Goal: Check status: Check status

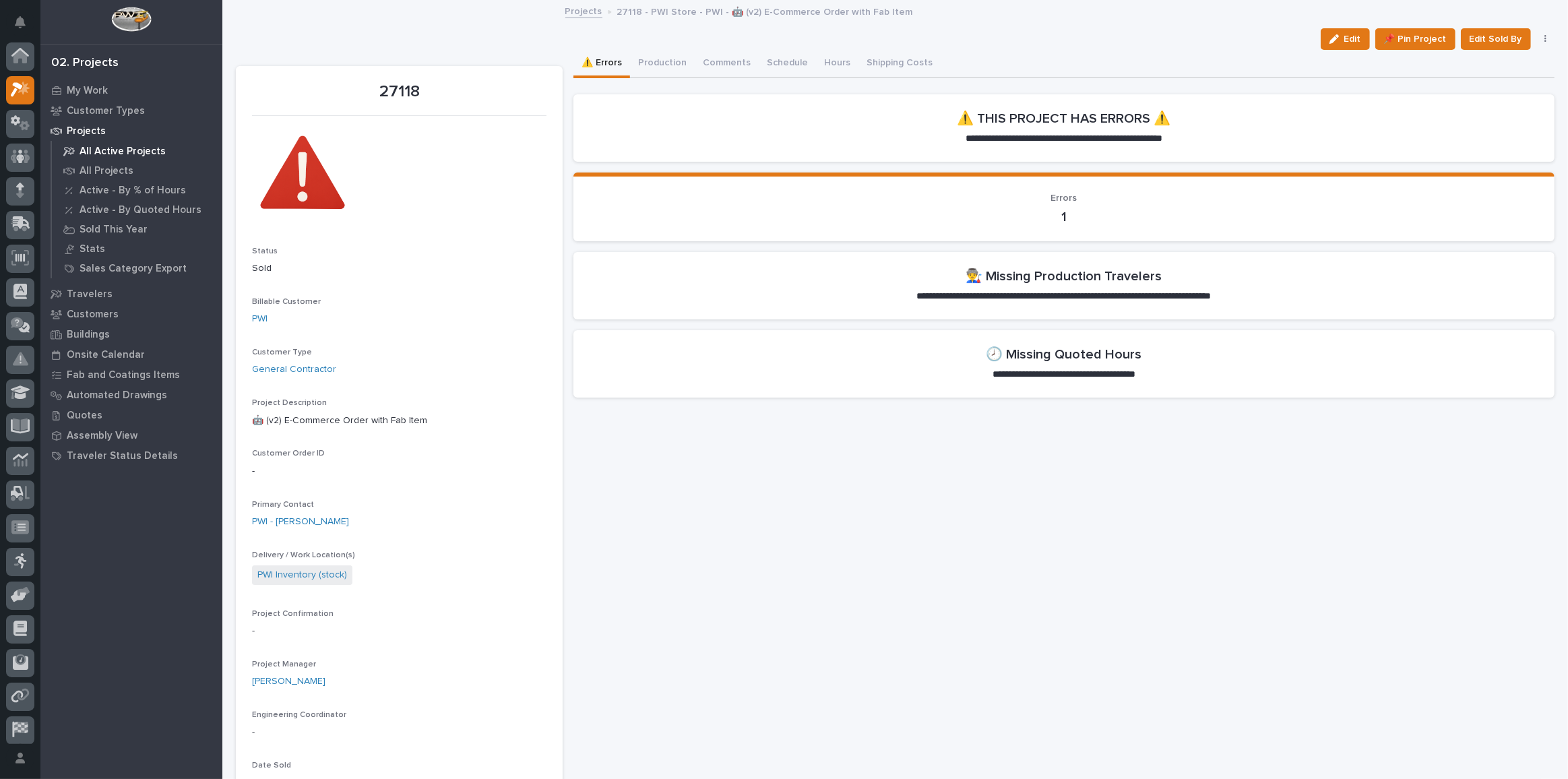
scroll to position [33, 0]
click at [7, 53] on div at bounding box center [20, 57] width 28 height 28
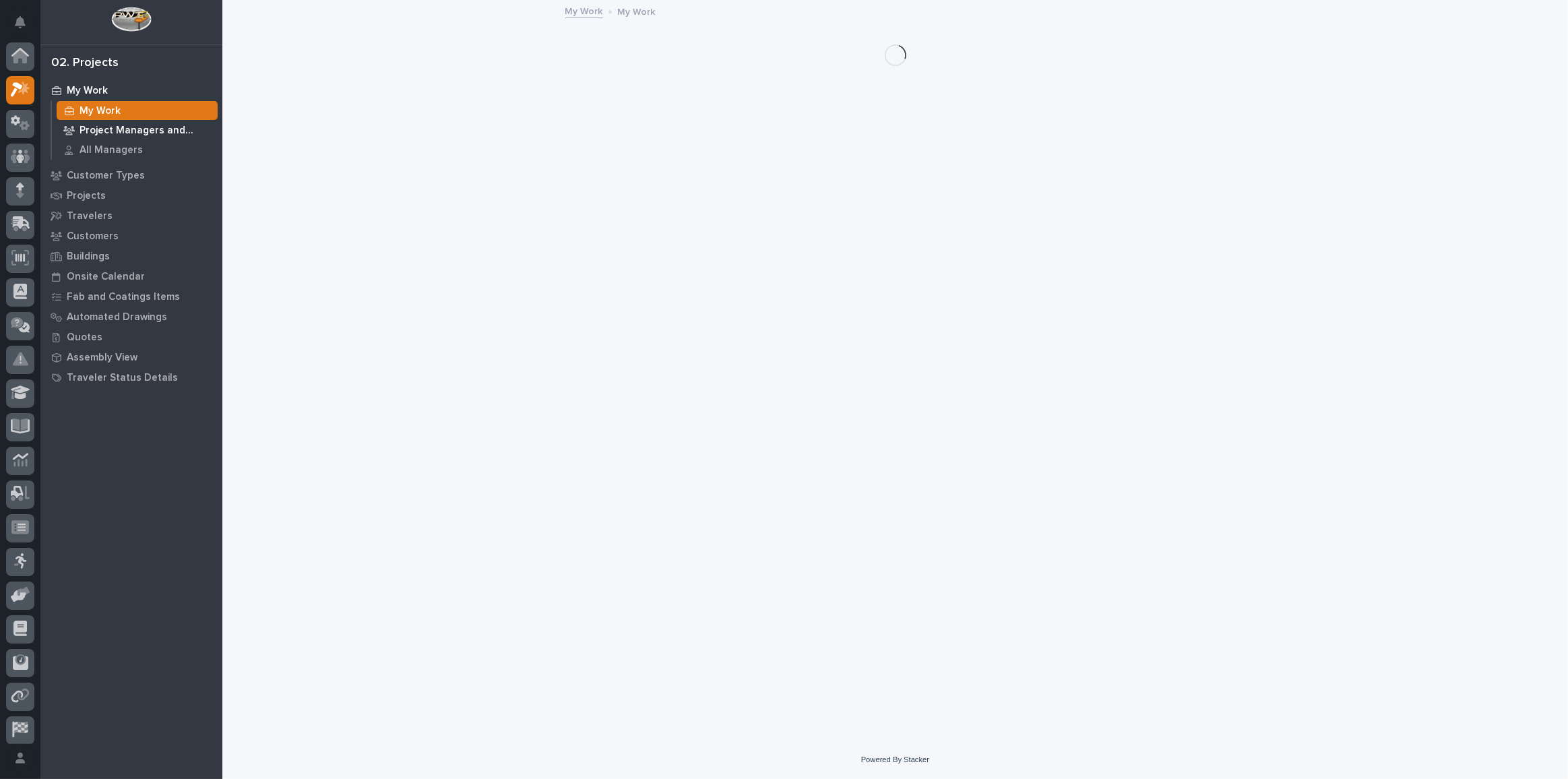
scroll to position [33, 0]
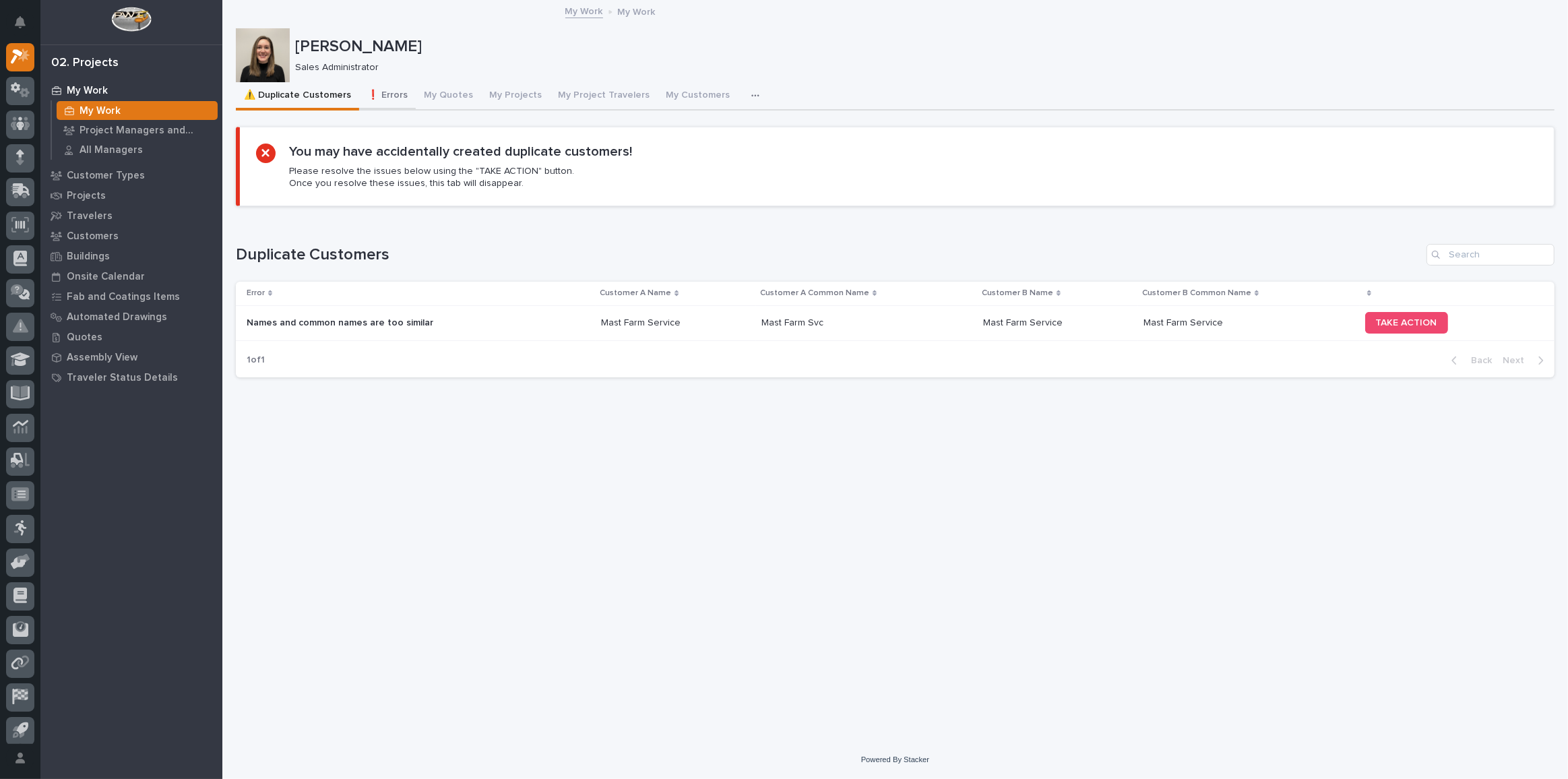
click at [394, 98] on button "❗ Errors" at bounding box center [388, 96] width 56 height 28
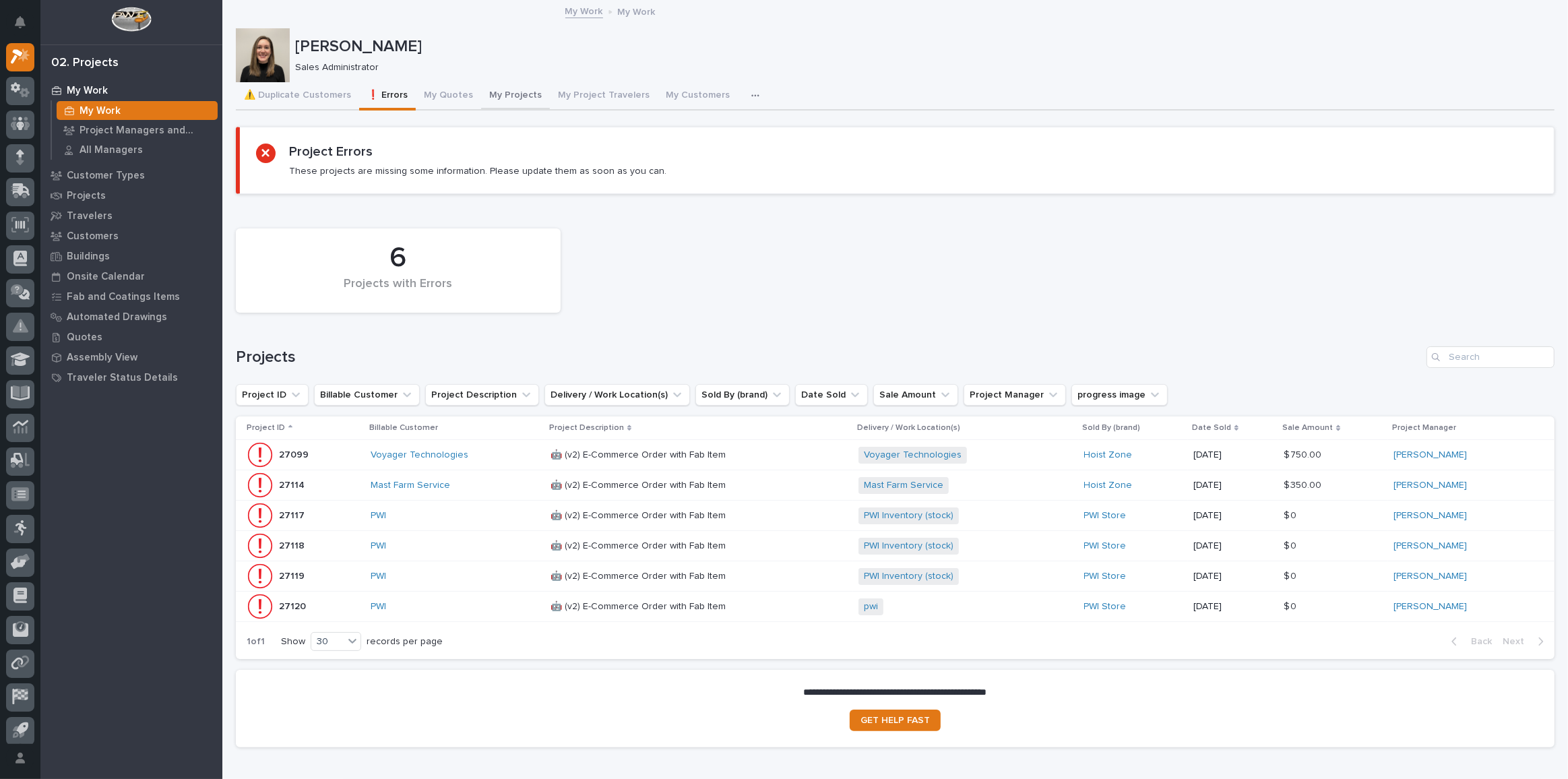
click at [491, 102] on button "My Projects" at bounding box center [516, 96] width 69 height 28
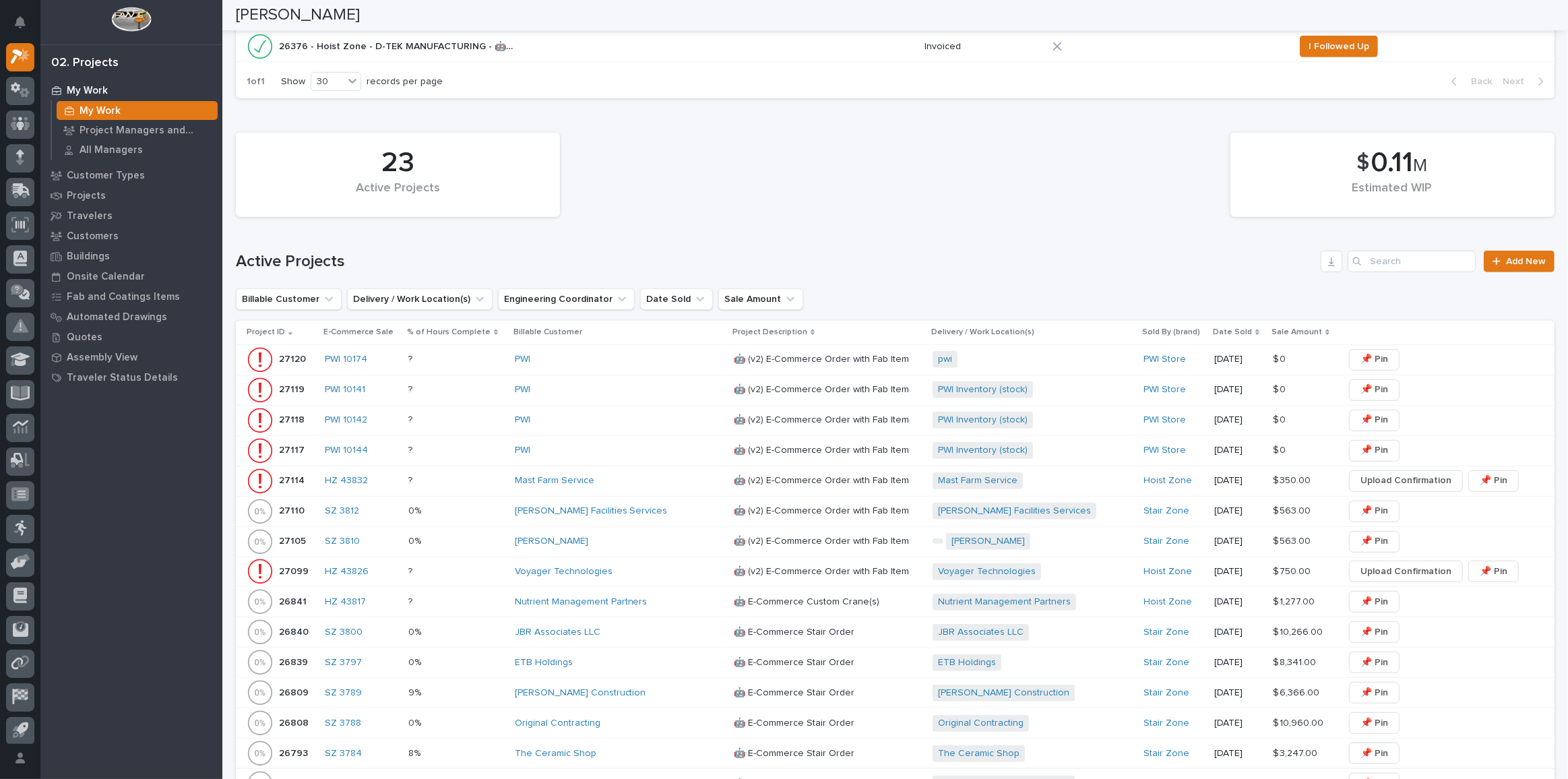
scroll to position [919, 0]
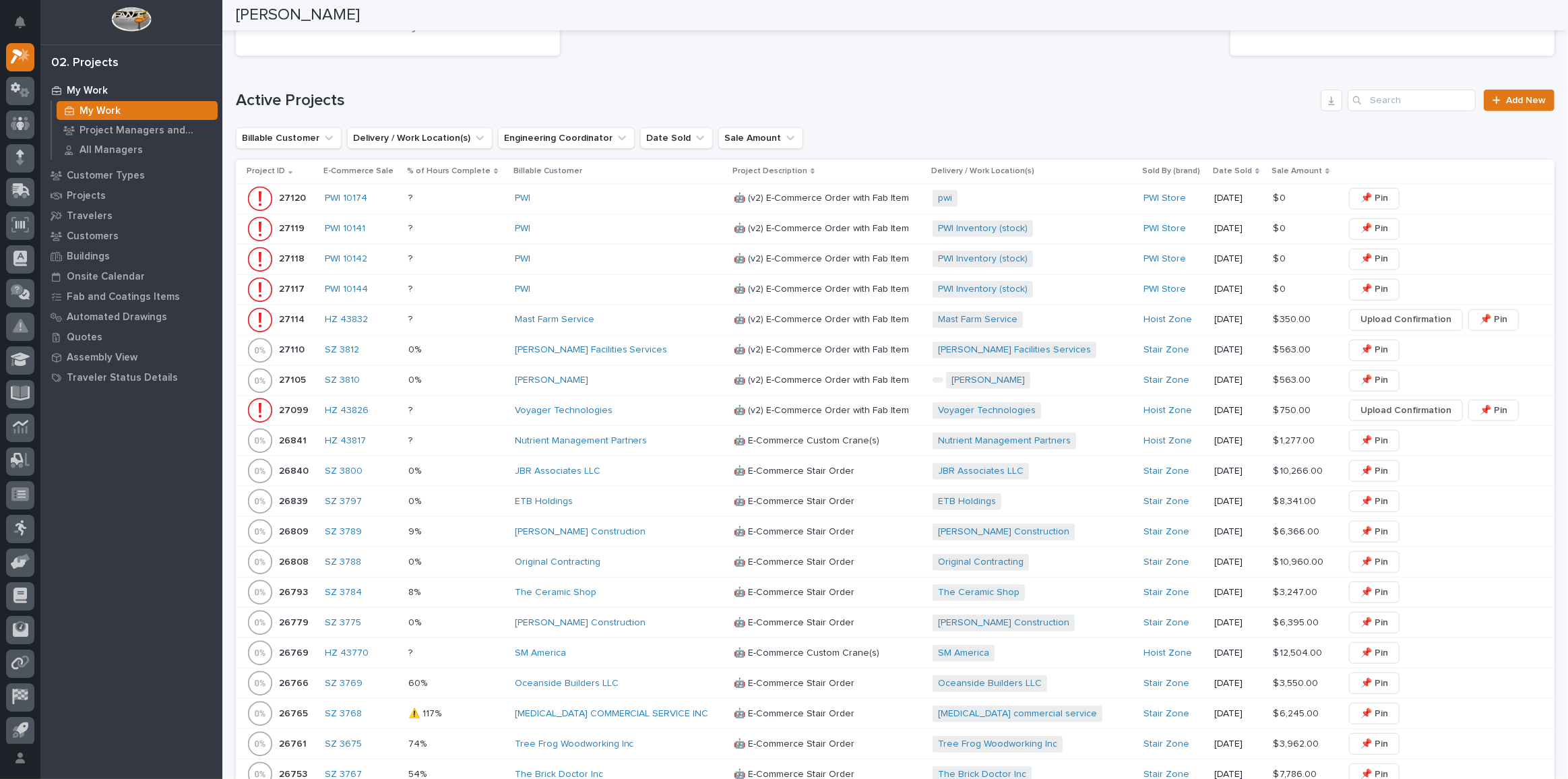
click at [655, 345] on div "[PERSON_NAME] Facilities Services" at bounding box center [619, 350] width 209 height 12
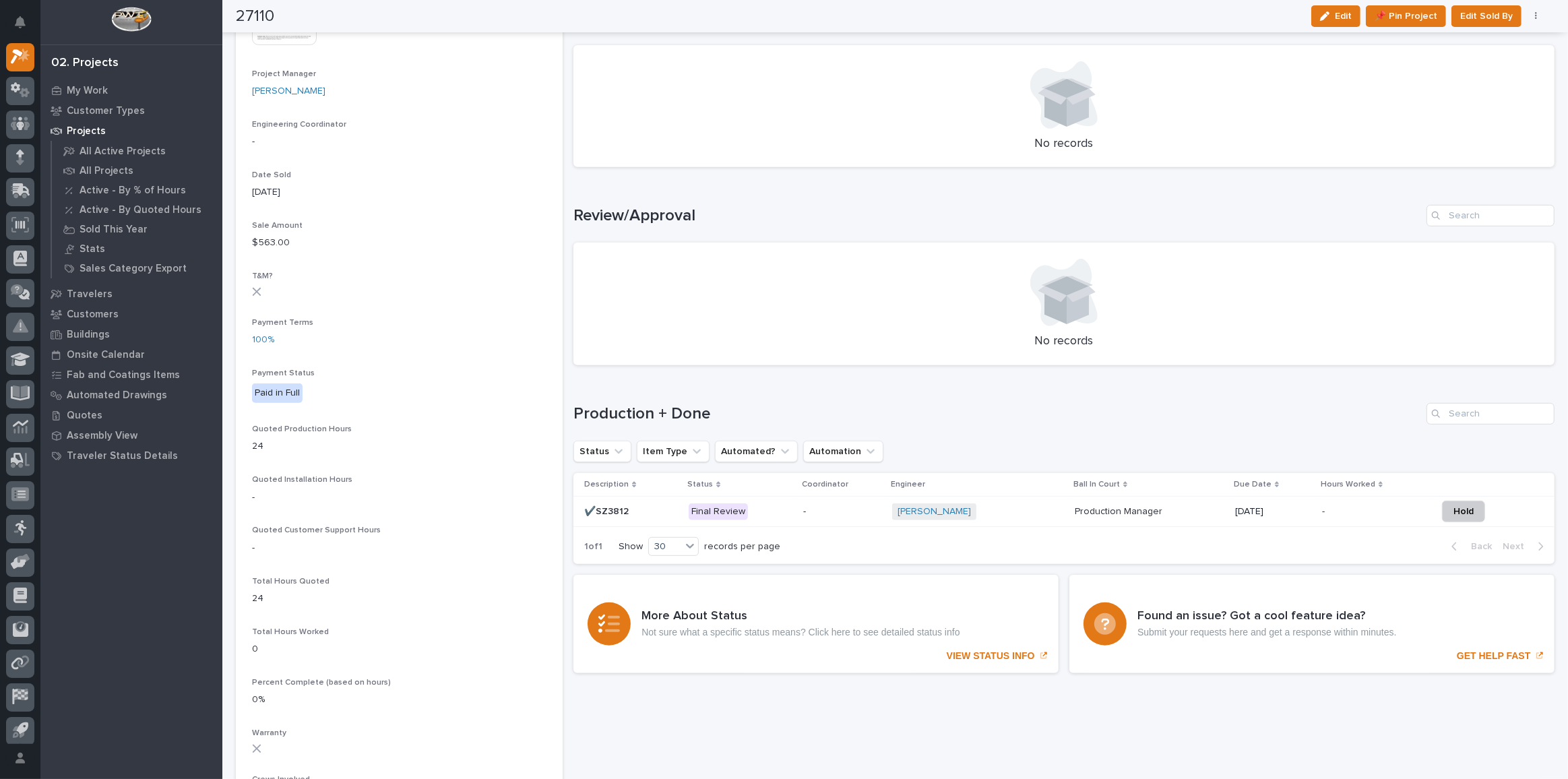
scroll to position [796, 0]
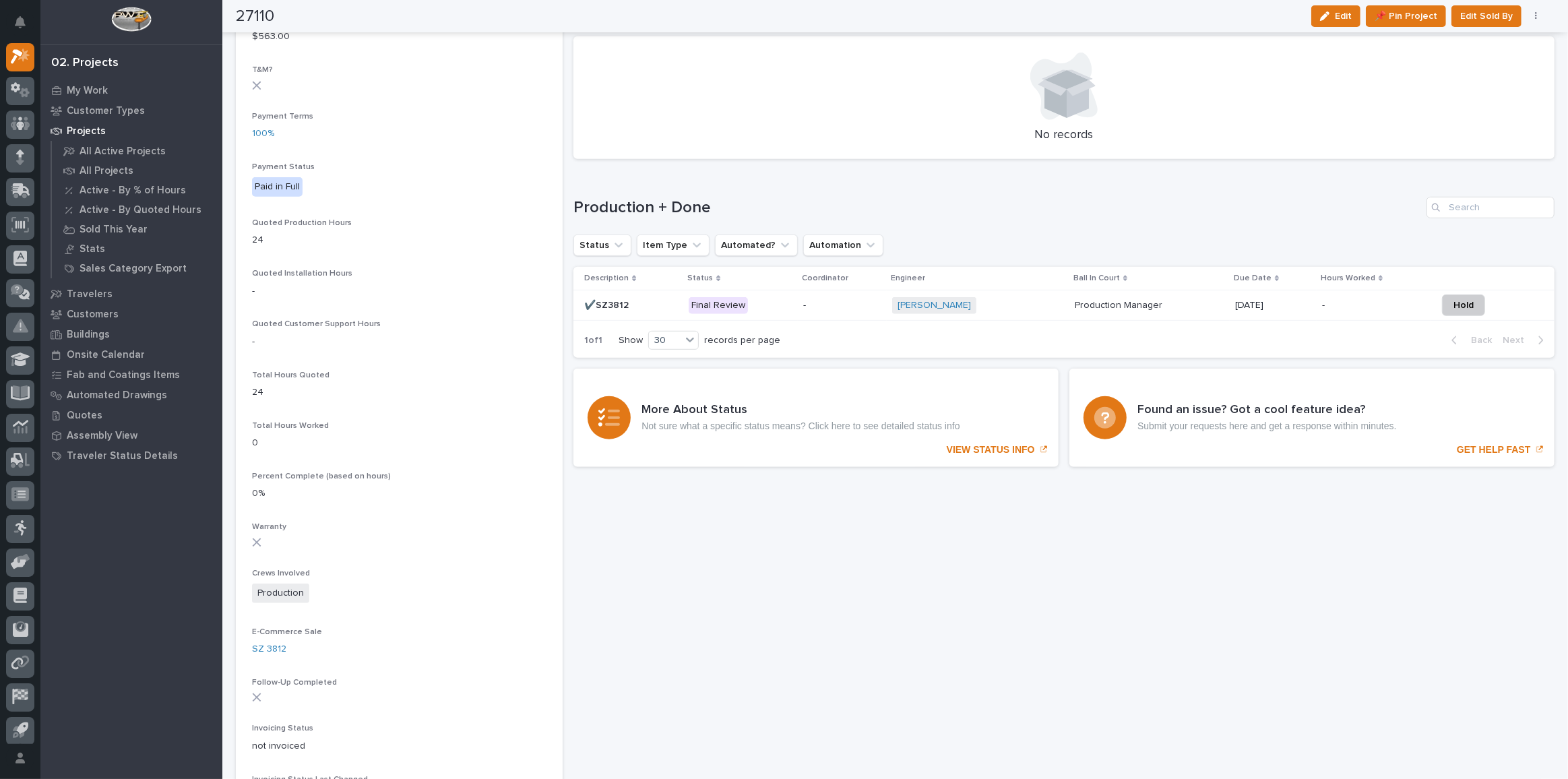
click at [829, 309] on div "-" at bounding box center [842, 306] width 78 height 22
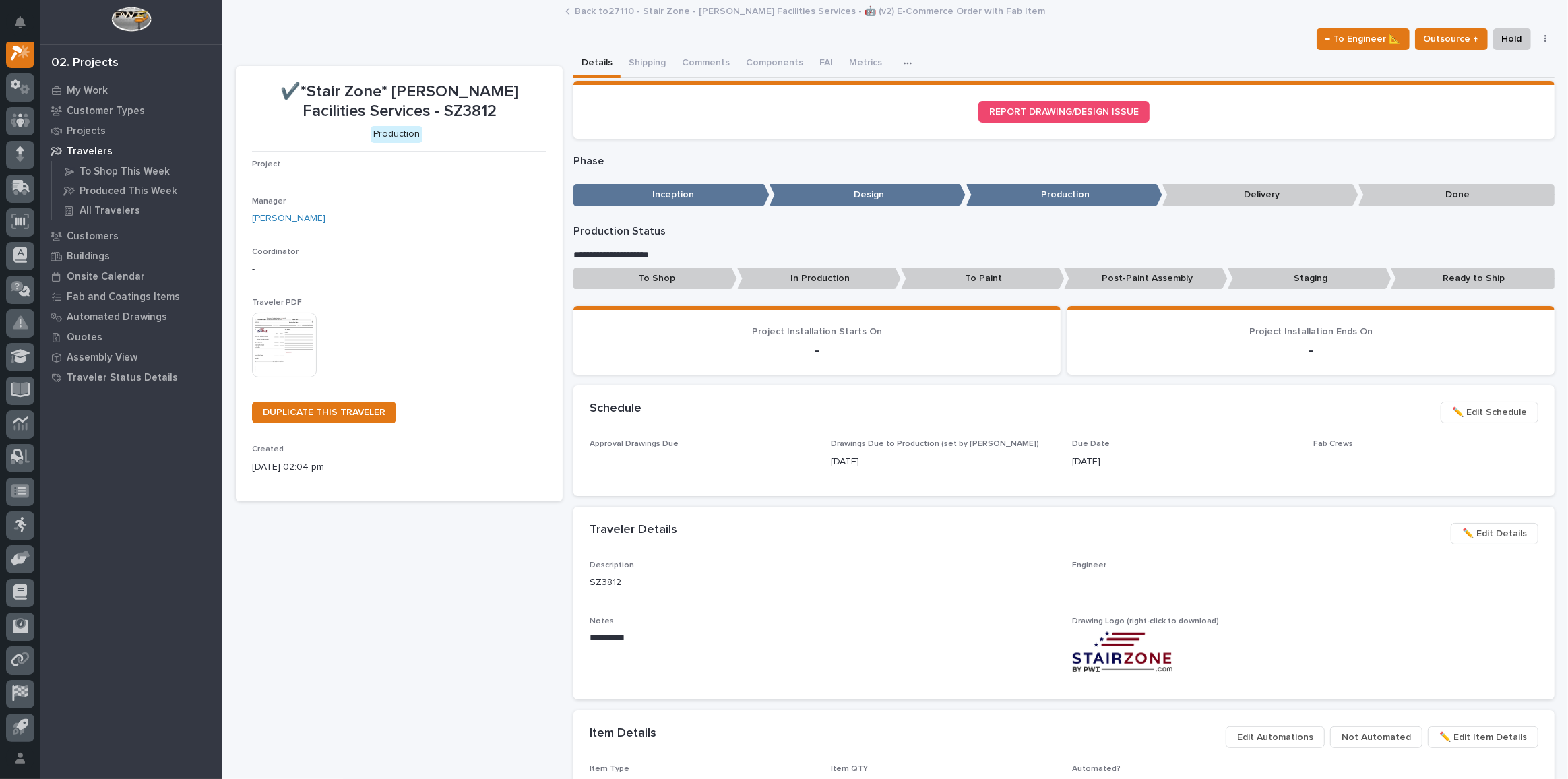
scroll to position [33, 0]
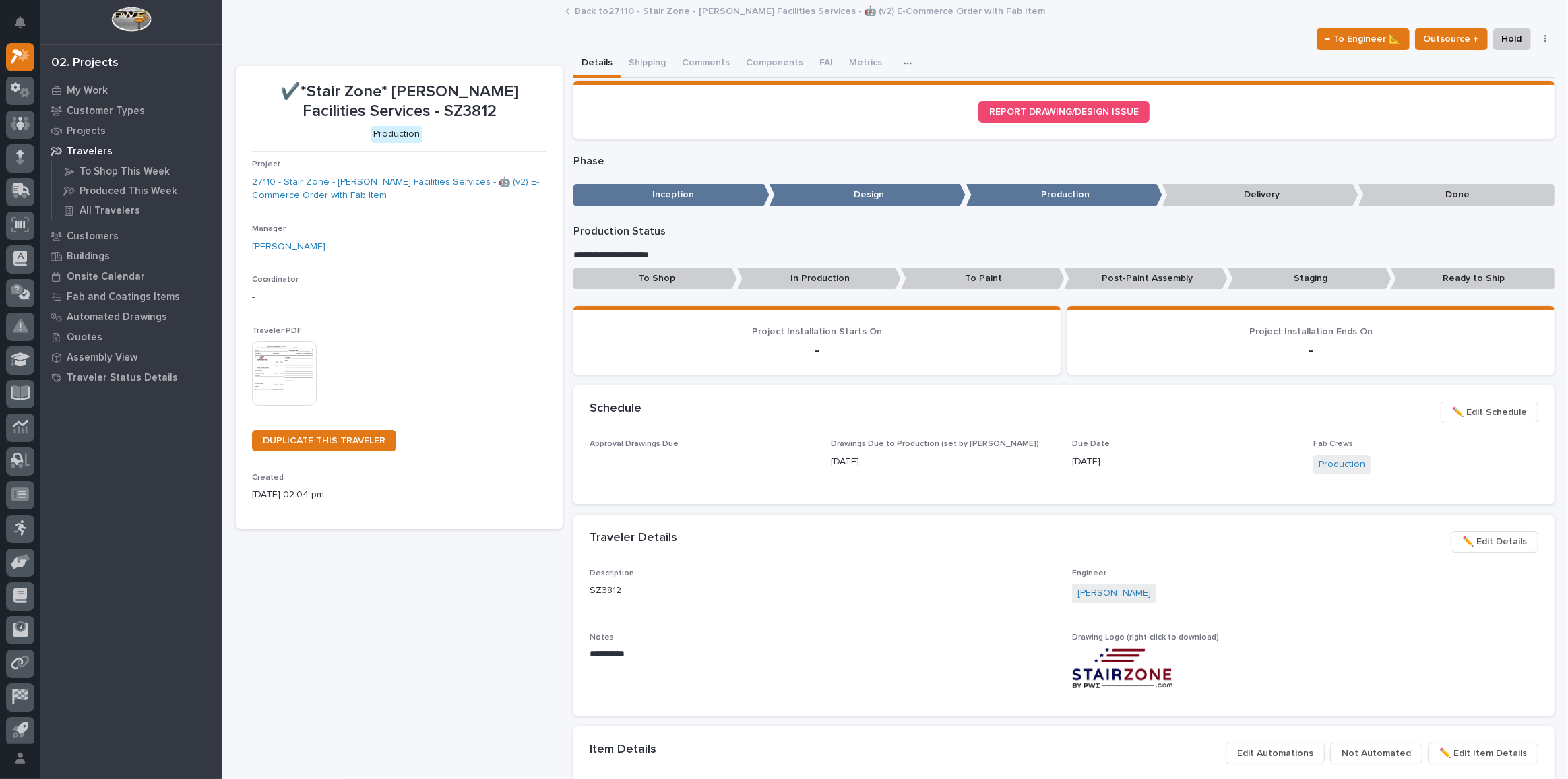
click at [595, 12] on link "Back to 27110 - Stair Zone - [PERSON_NAME] Facilities Services - 🤖 (v2) E-Comme…" at bounding box center [811, 10] width 470 height 16
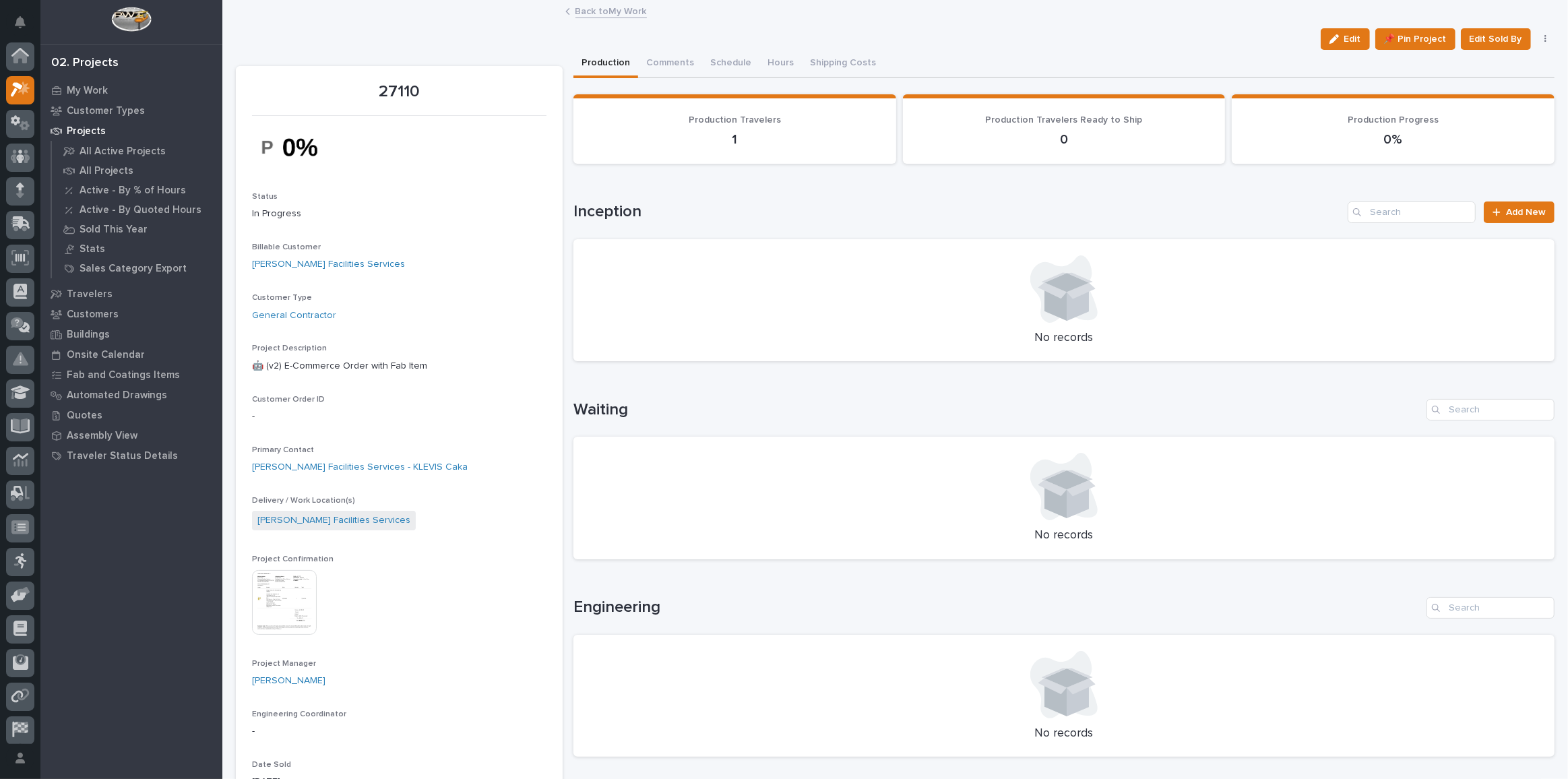
scroll to position [37, 0]
click at [580, 13] on link "Back to My Work" at bounding box center [611, 10] width 71 height 16
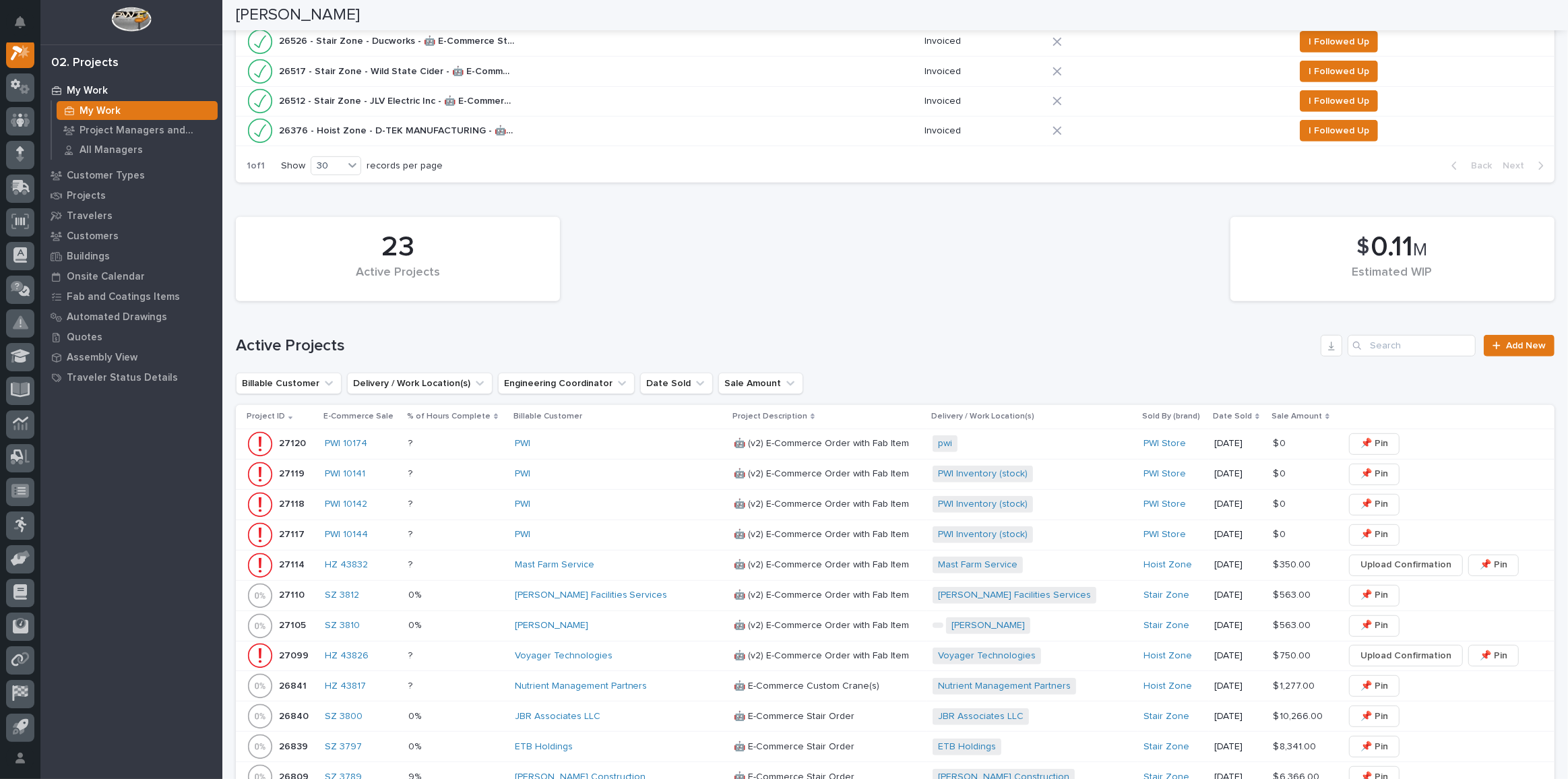
scroll to position [734, 0]
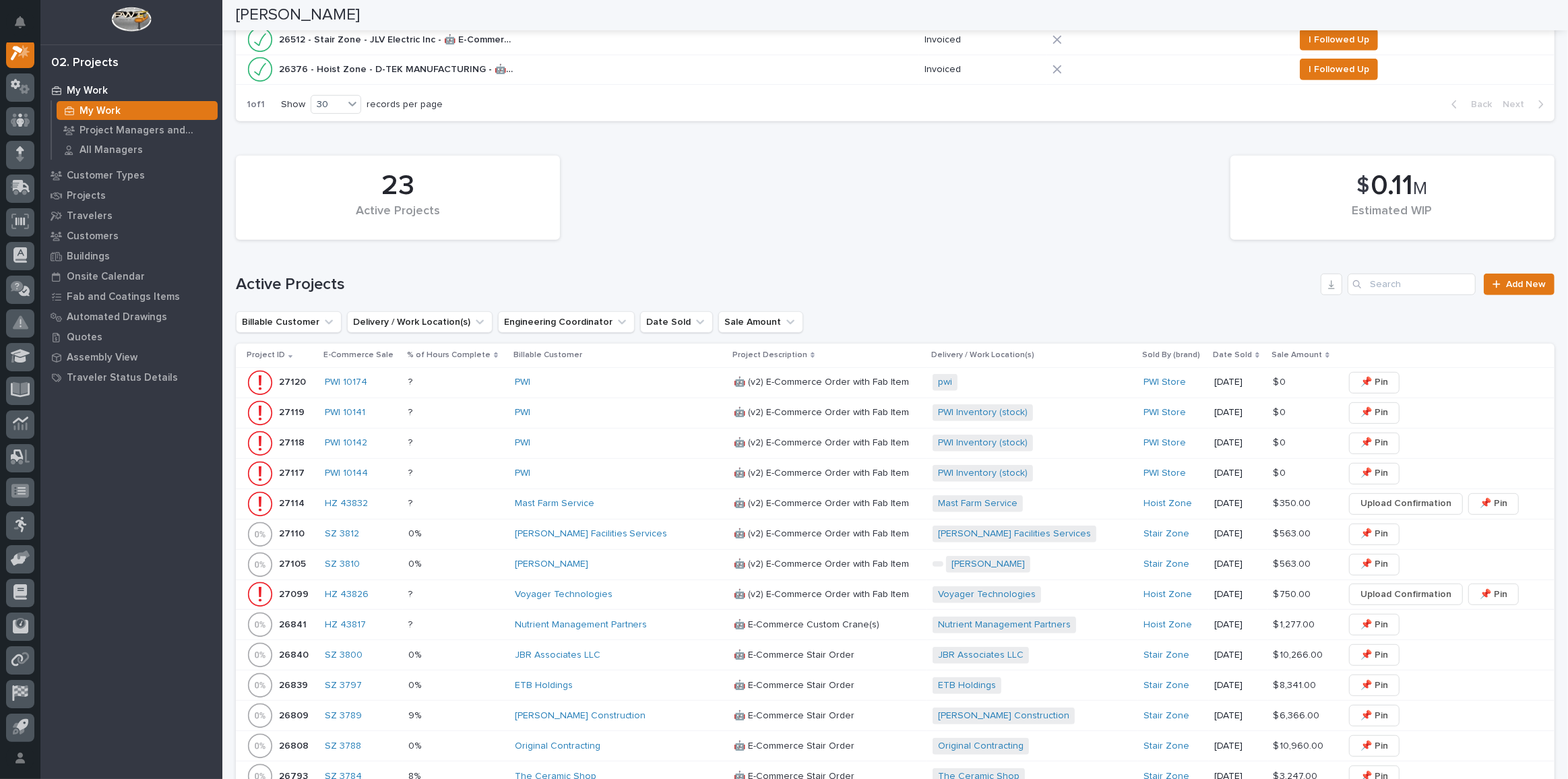
click at [605, 463] on div "PWI" at bounding box center [619, 473] width 209 height 22
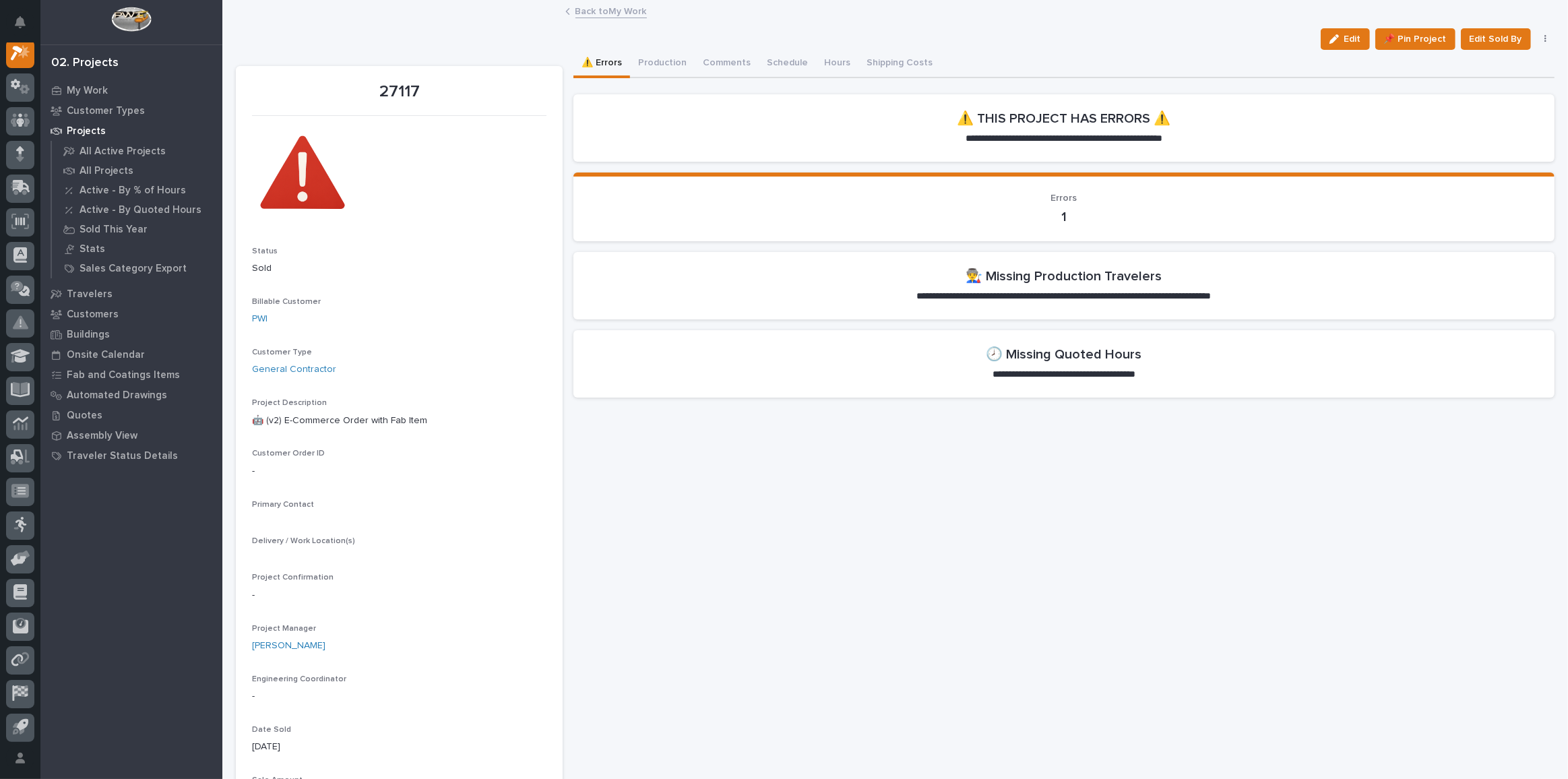
scroll to position [33, 0]
click at [1537, 41] on button "button" at bounding box center [1546, 39] width 19 height 9
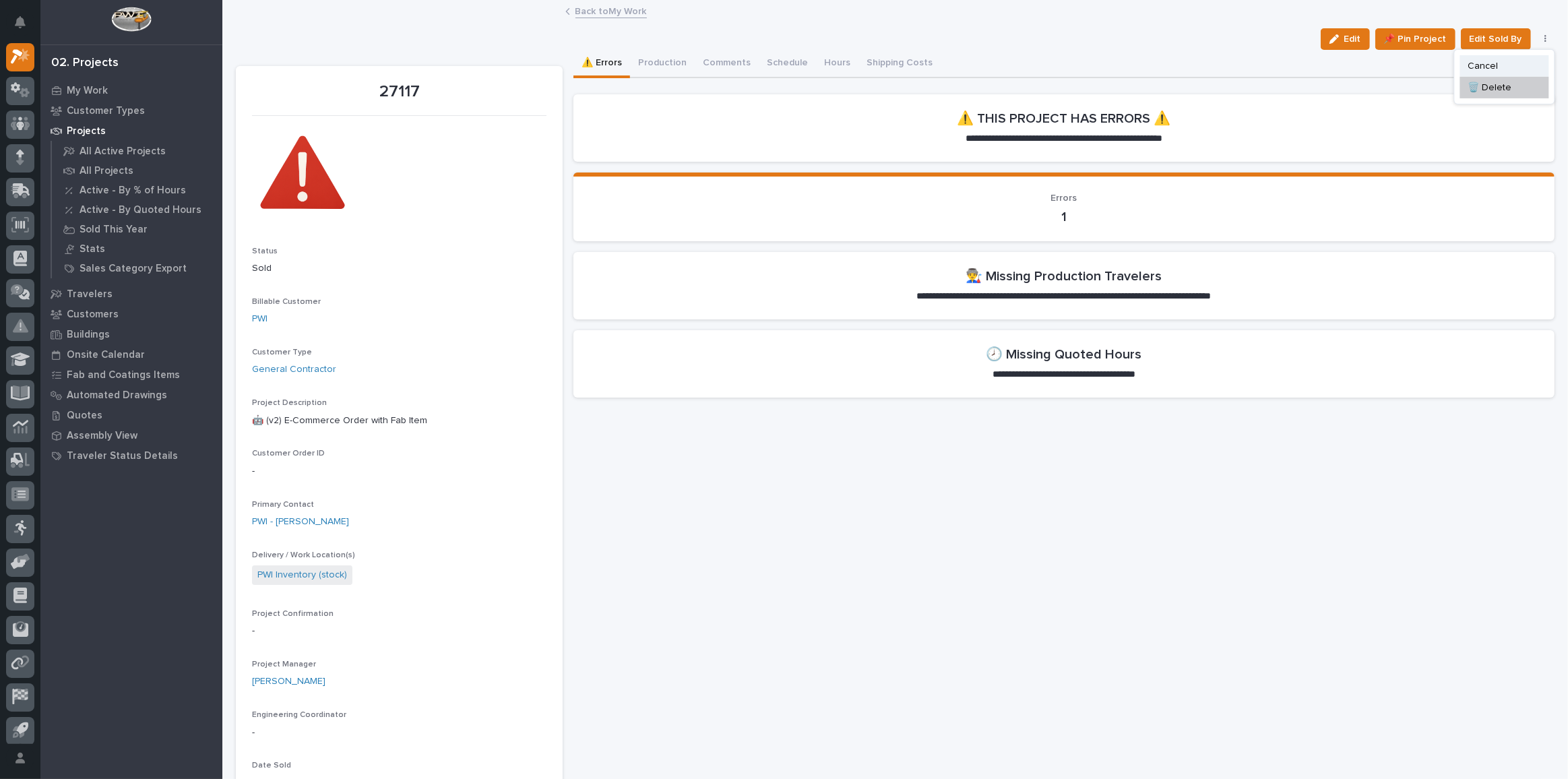
click at [1497, 68] on button "Cancel" at bounding box center [1505, 66] width 89 height 22
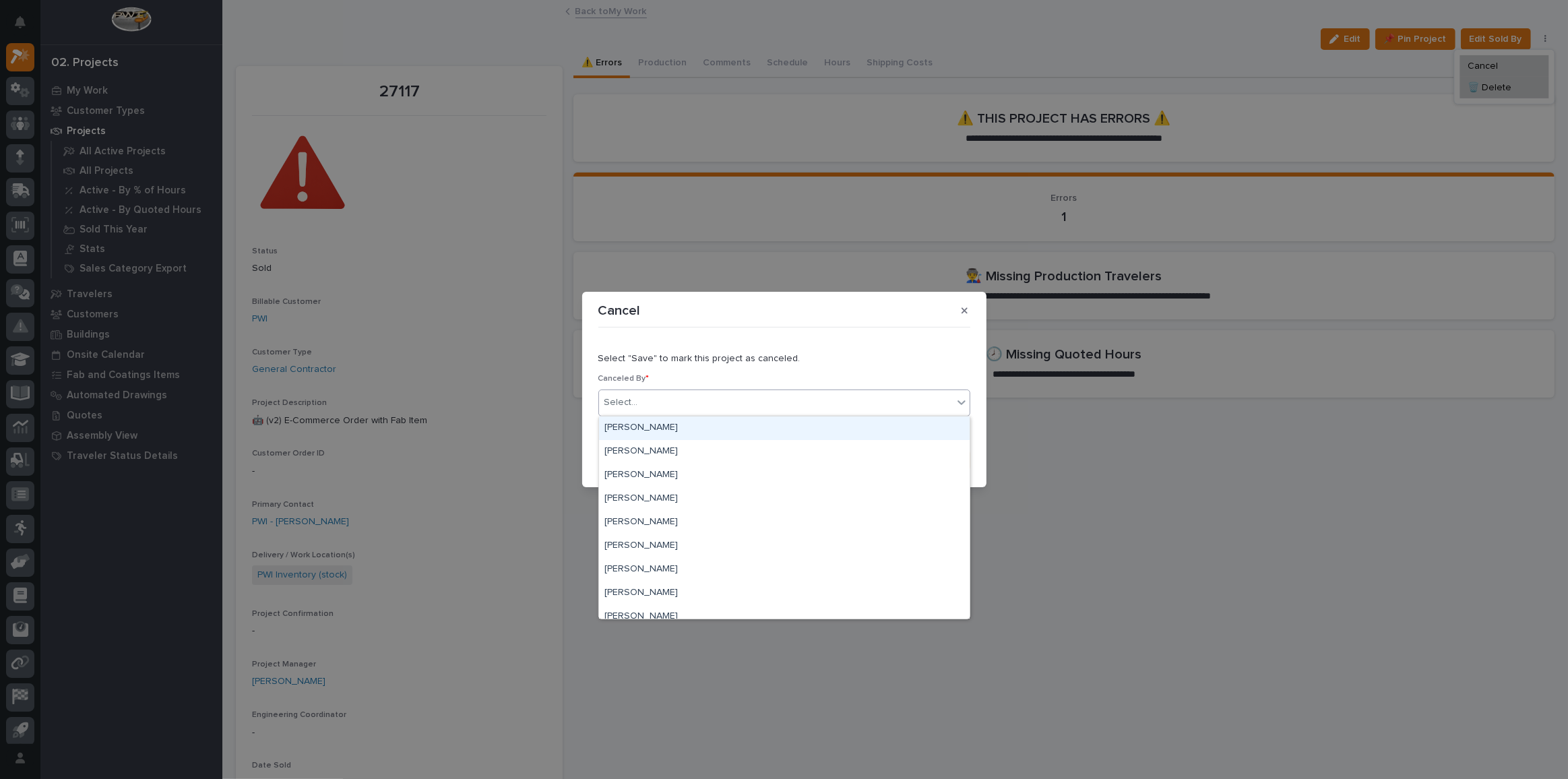
click at [648, 402] on div "Select..." at bounding box center [776, 402] width 354 height 22
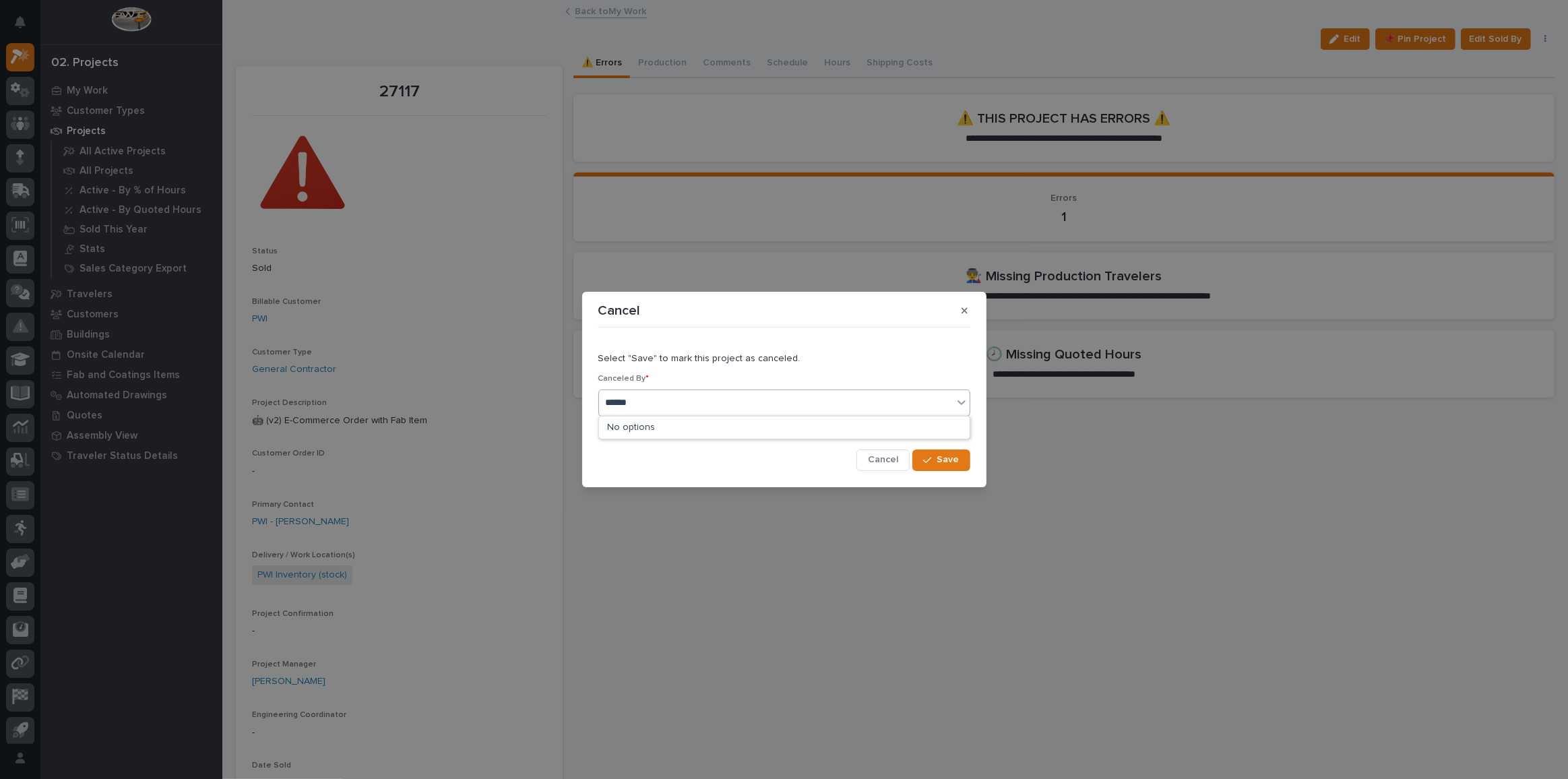
type input "*****"
click at [761, 431] on div "[PERSON_NAME]" at bounding box center [784, 428] width 370 height 23
click at [957, 456] on span "Save" at bounding box center [948, 459] width 22 height 13
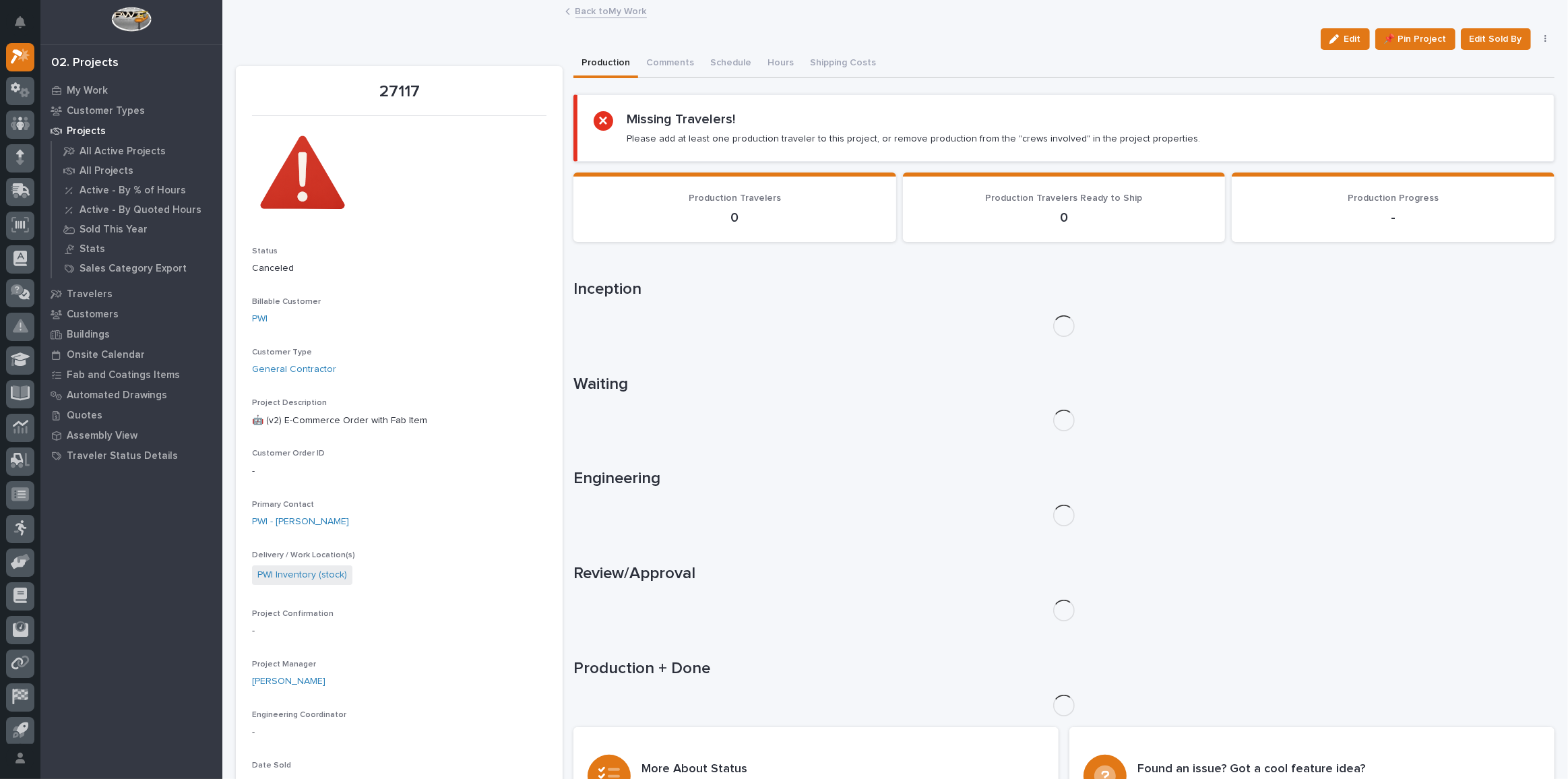
click at [616, 13] on link "Back to My Work" at bounding box center [611, 10] width 71 height 16
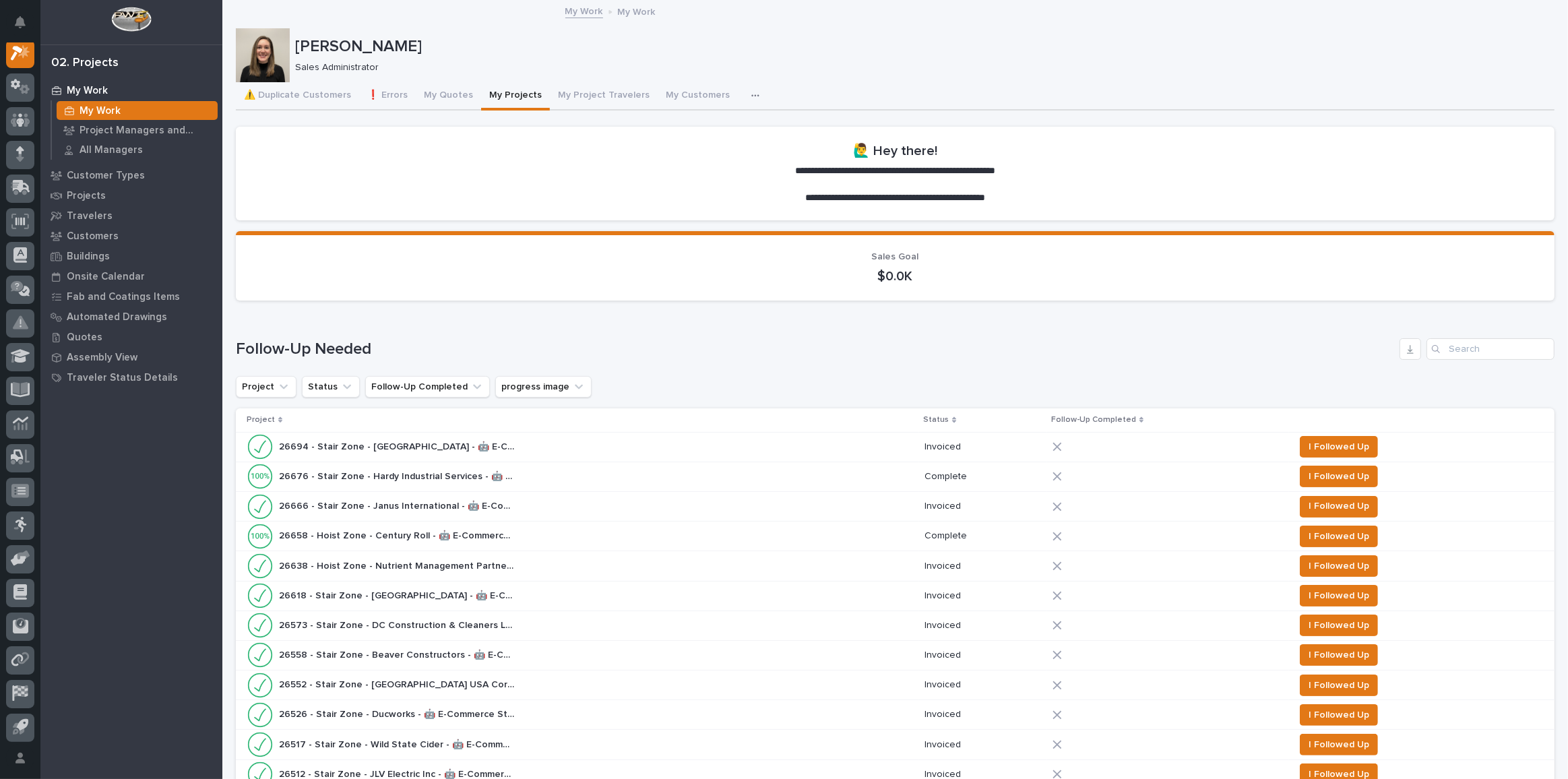
scroll to position [1899, 0]
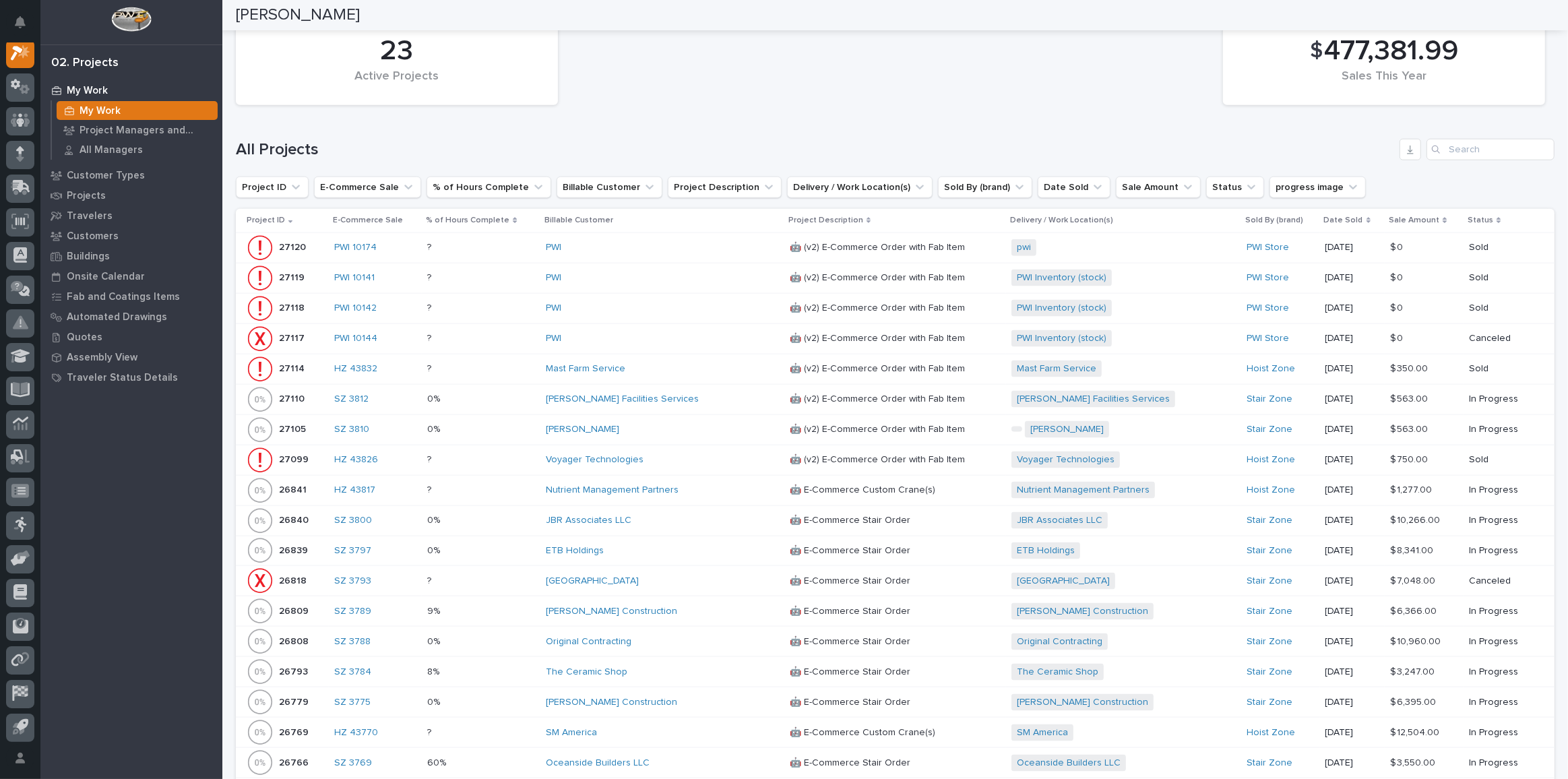
click at [630, 242] on div "PWI" at bounding box center [663, 248] width 233 height 12
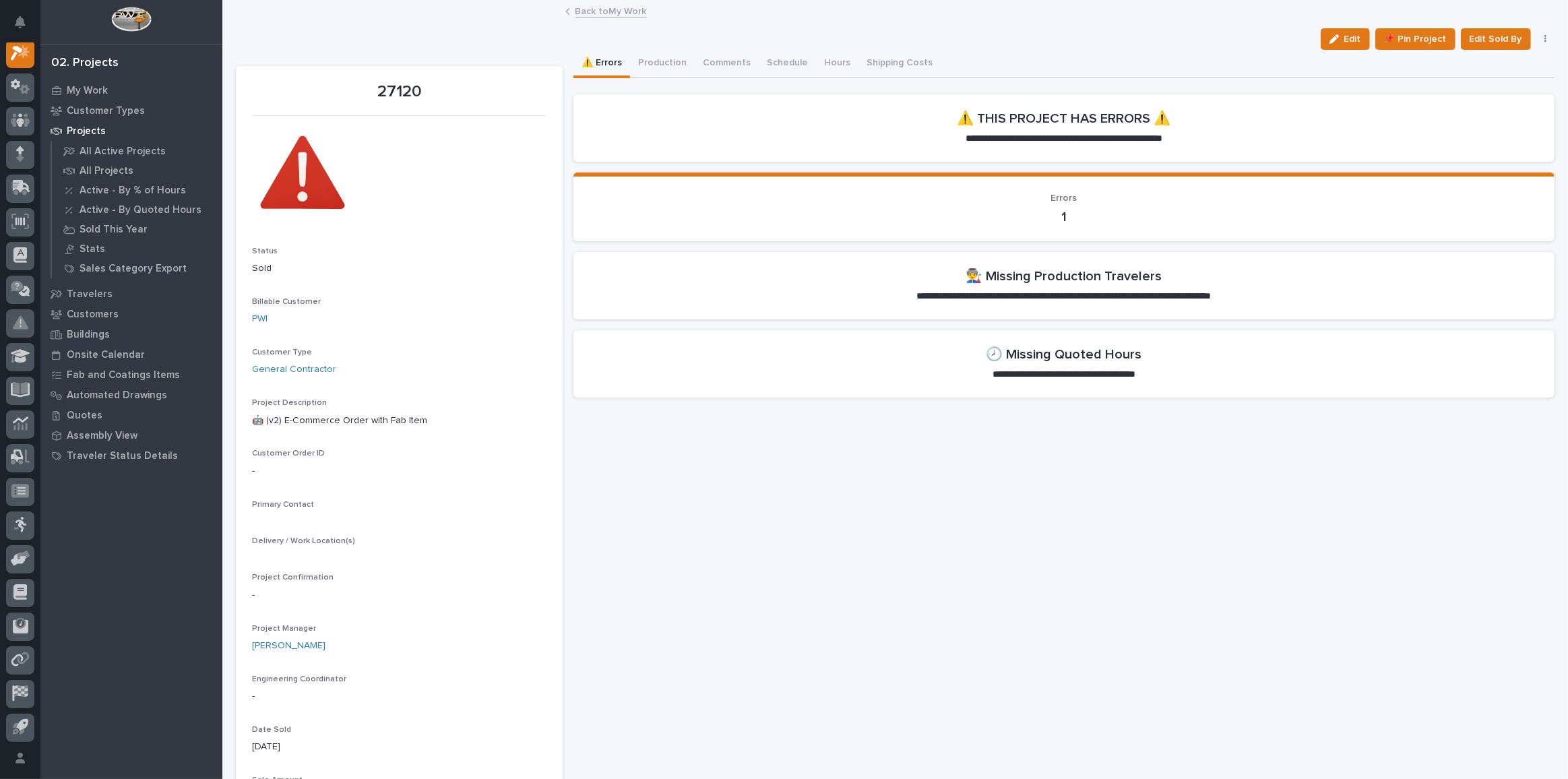
scroll to position [33, 0]
click at [1537, 41] on button "button" at bounding box center [1546, 39] width 19 height 9
click at [1470, 63] on span "Cancel" at bounding box center [1483, 66] width 30 height 16
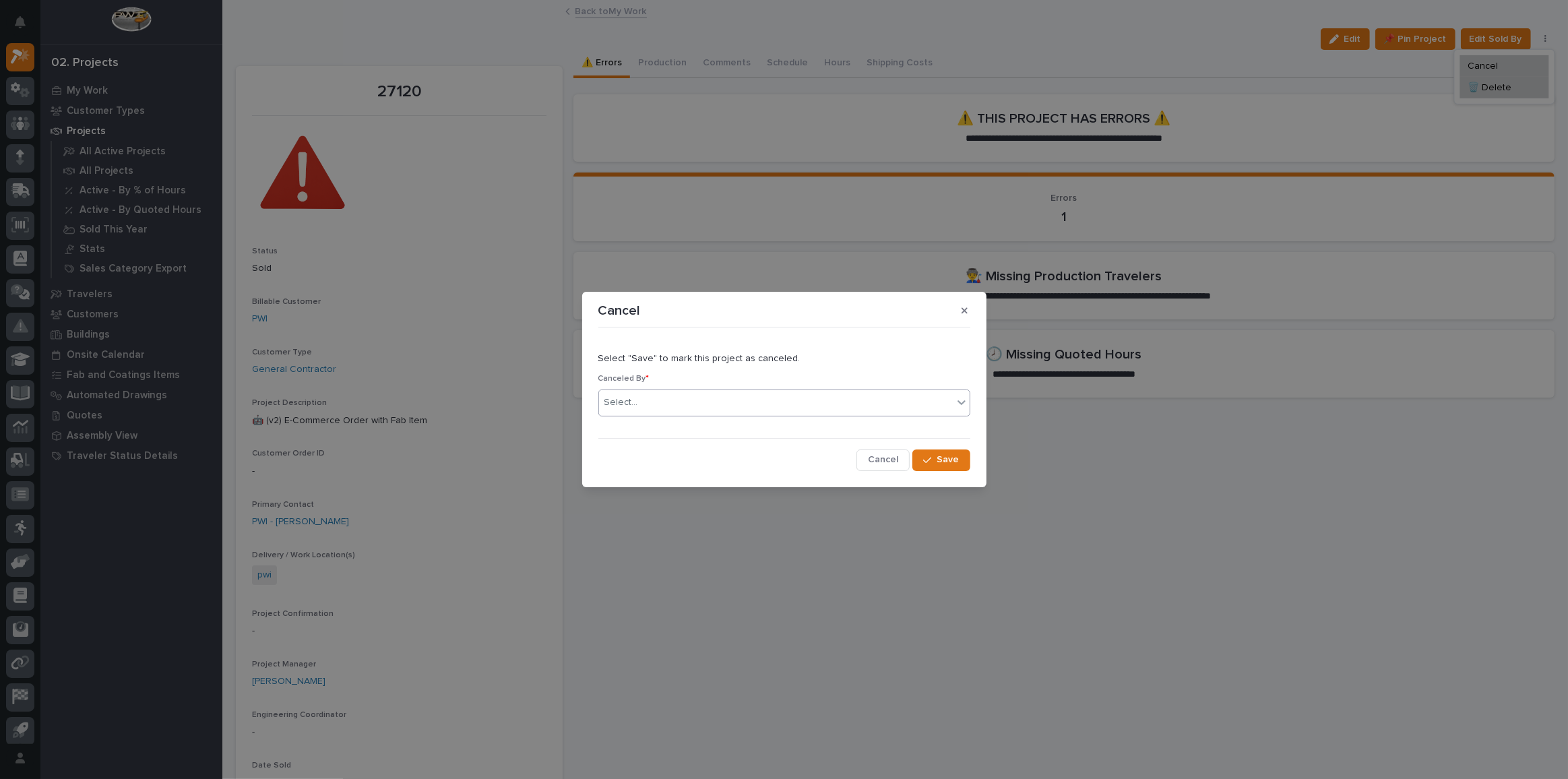
click at [755, 434] on body "My Settings Log Out 02. Projects My Work Customer Types Projects All Active Pro…" at bounding box center [784, 389] width 1568 height 779
type input "*****"
click at [664, 432] on div "[PERSON_NAME]" at bounding box center [784, 428] width 370 height 23
click at [945, 455] on span "Save" at bounding box center [948, 459] width 22 height 13
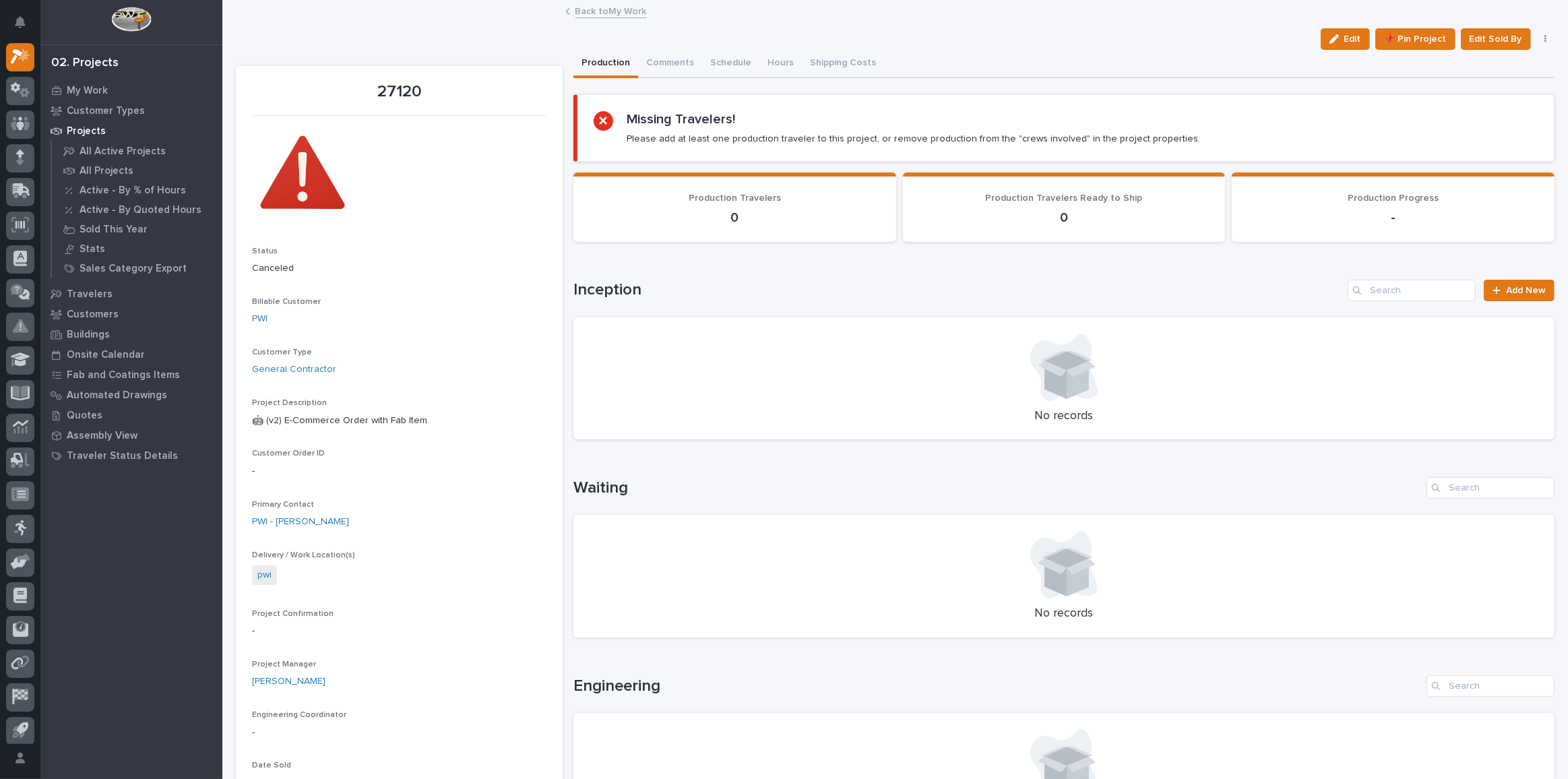
click at [612, 16] on link "Back to My Work" at bounding box center [611, 10] width 71 height 16
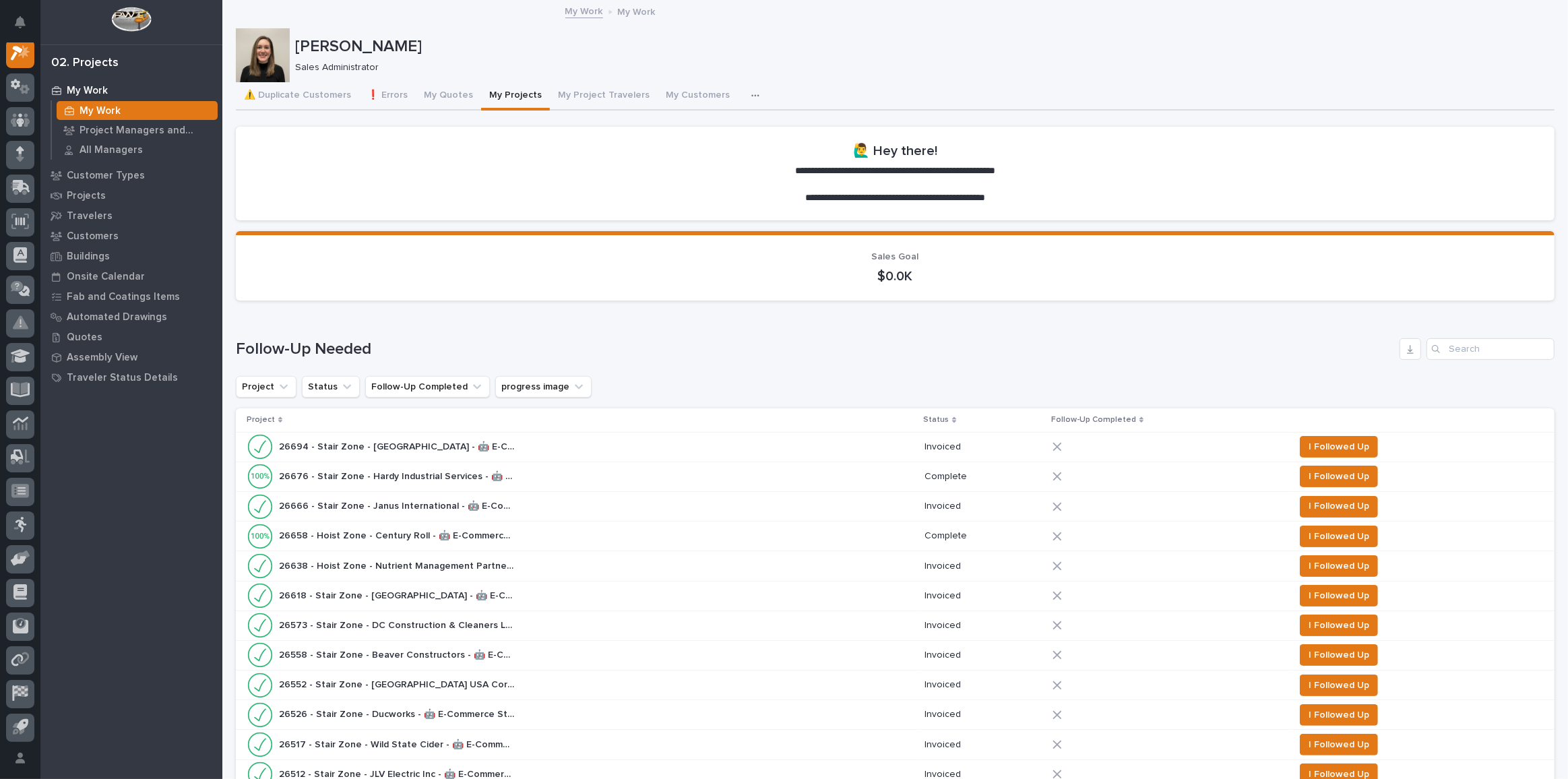
scroll to position [734, 0]
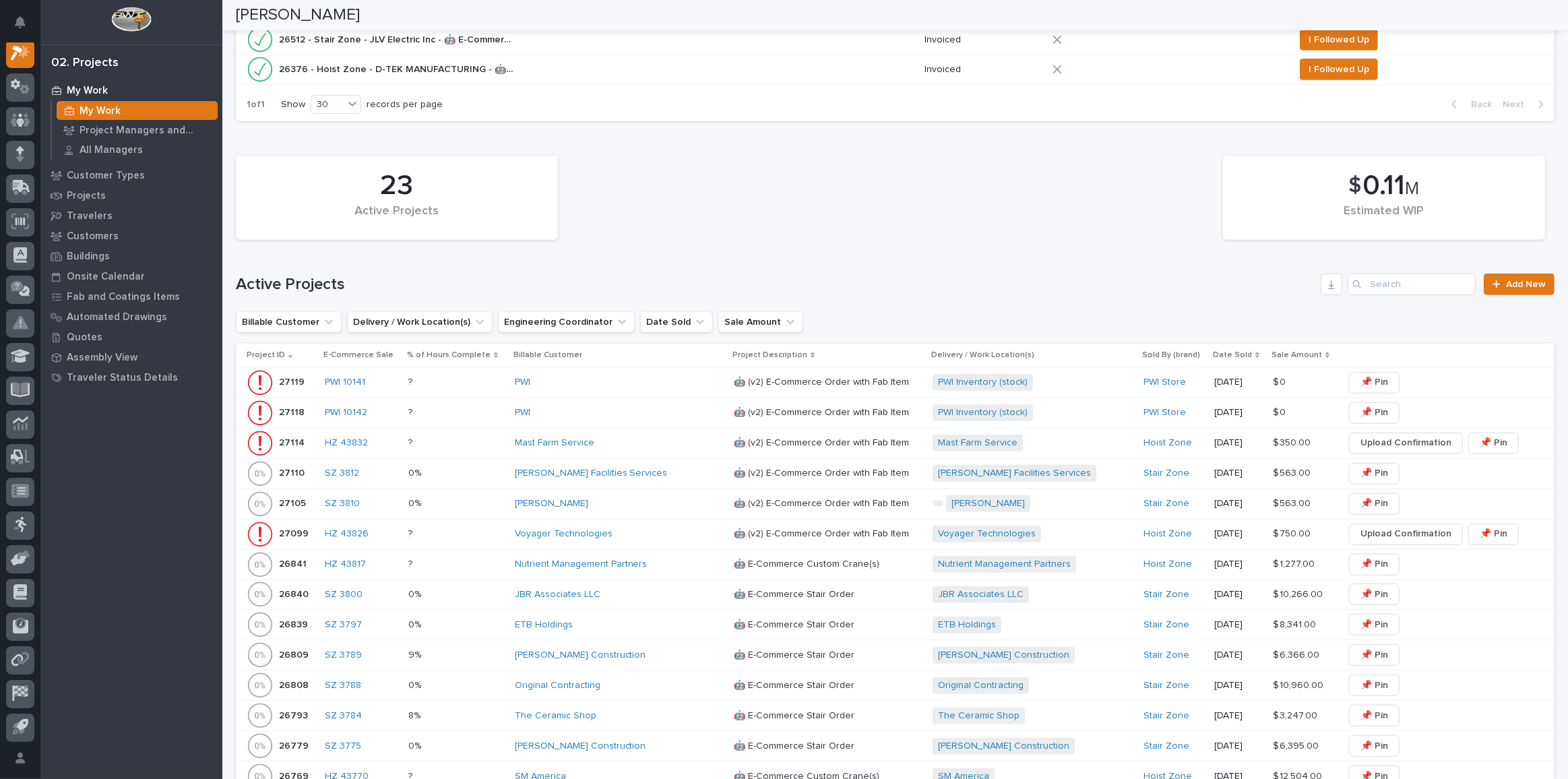
click at [593, 407] on div "PWI" at bounding box center [619, 413] width 209 height 12
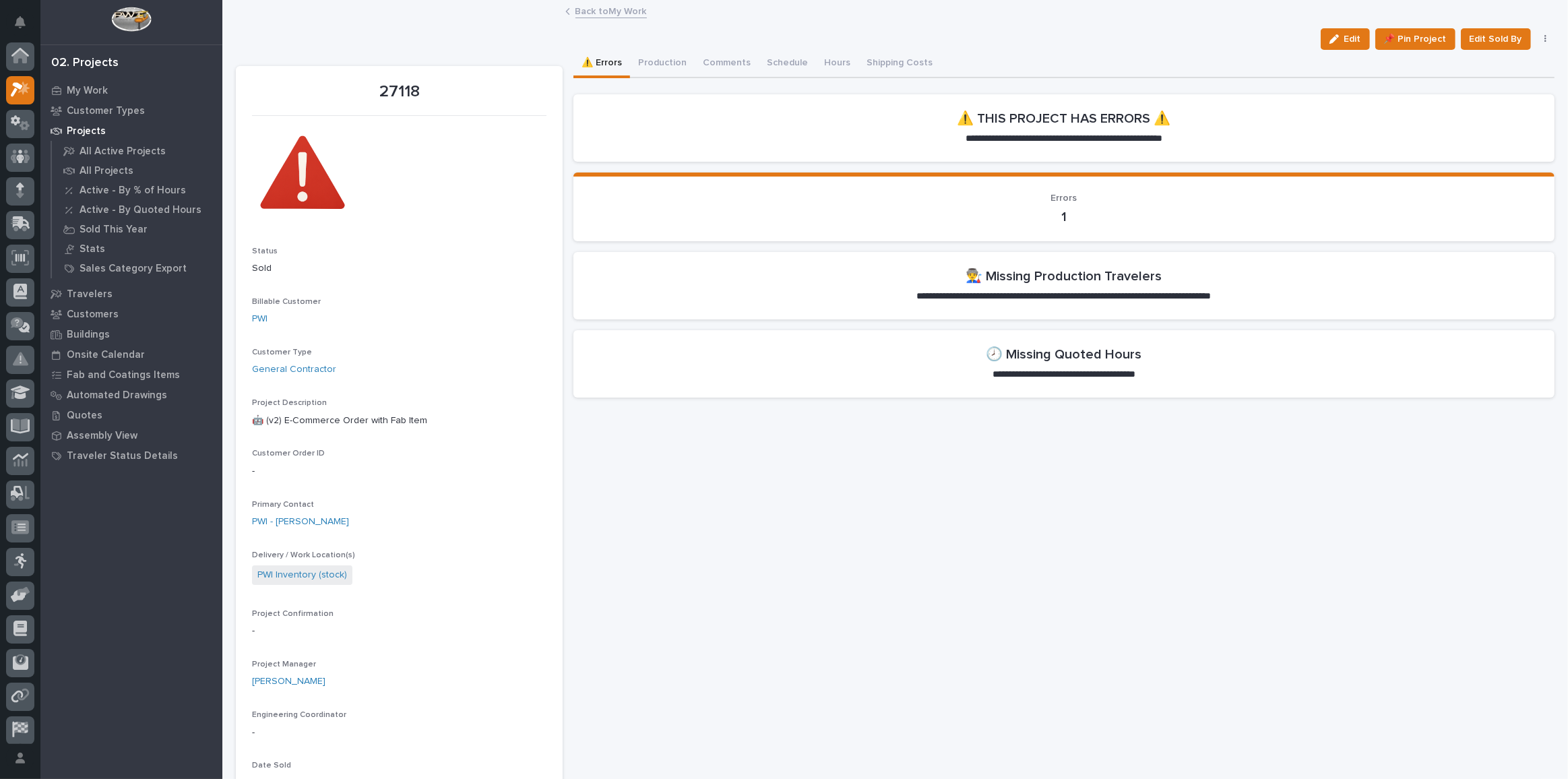
scroll to position [33, 0]
click at [1545, 42] on icon "button" at bounding box center [1545, 39] width 2 height 9
click at [1476, 58] on span "Cancel" at bounding box center [1483, 66] width 30 height 16
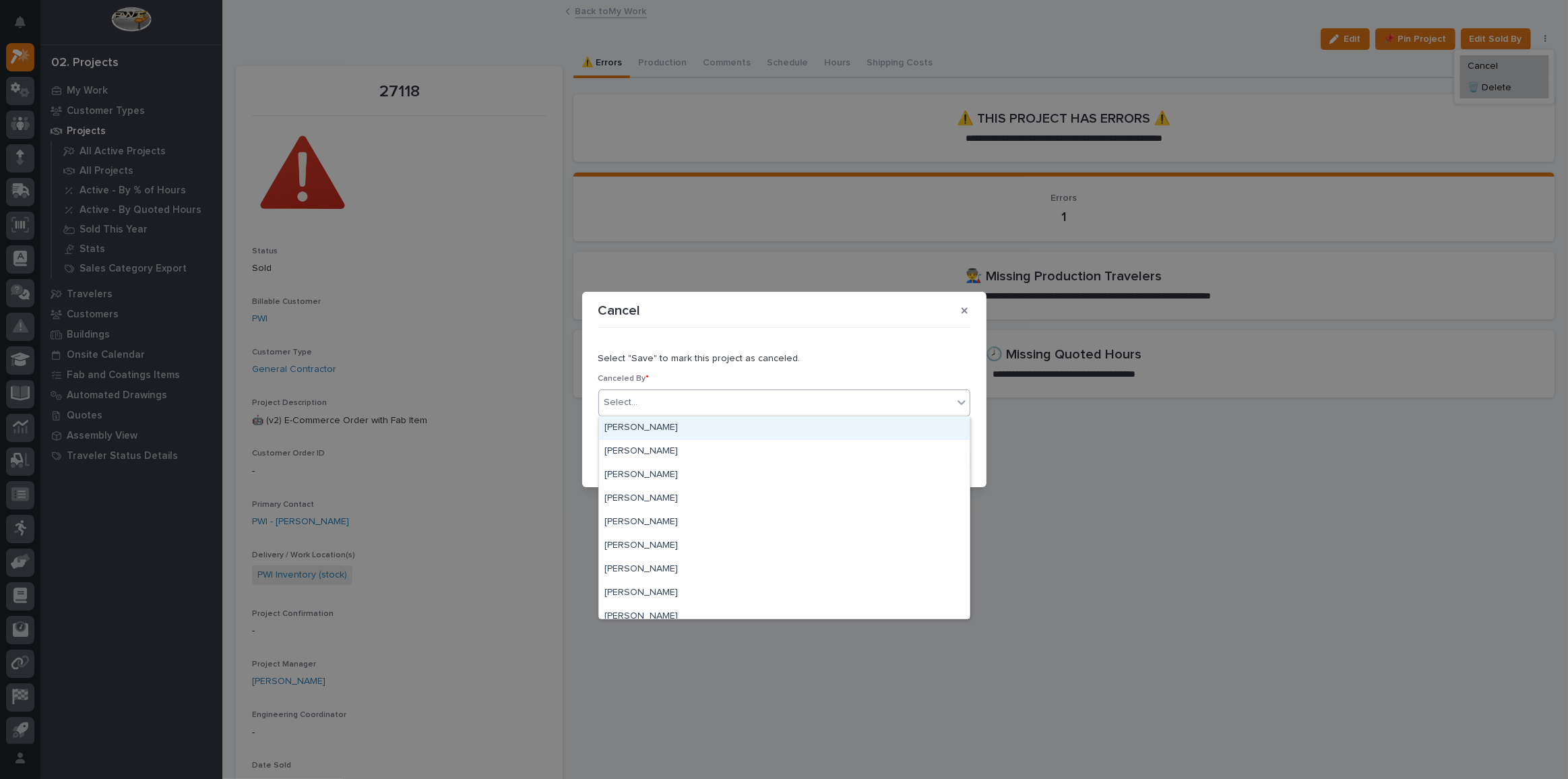
click at [648, 391] on div "Select..." at bounding box center [776, 402] width 354 height 22
type input "*****"
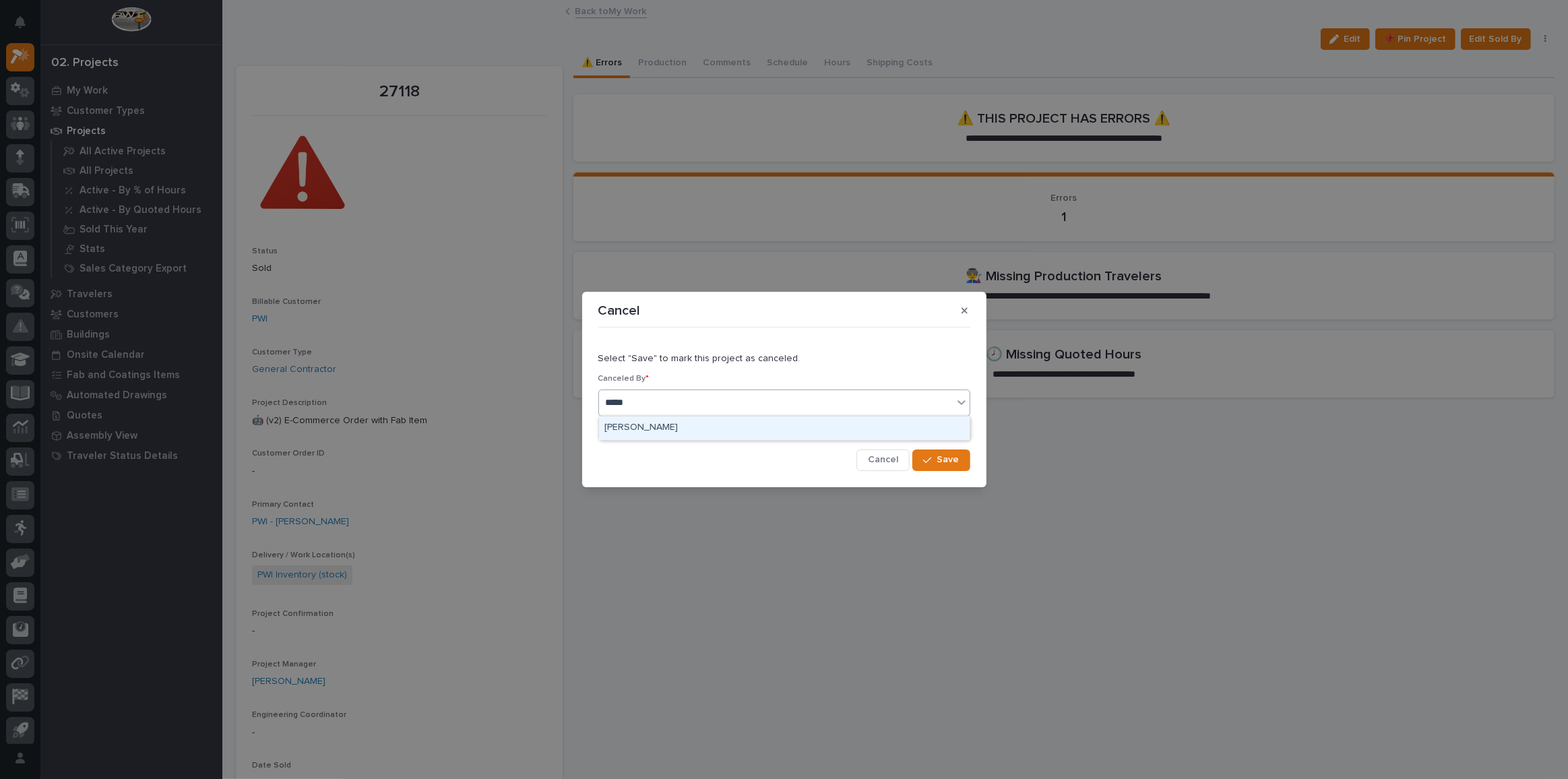
click at [620, 433] on div "[PERSON_NAME]" at bounding box center [784, 428] width 370 height 23
click at [940, 463] on span "Save" at bounding box center [948, 459] width 22 height 13
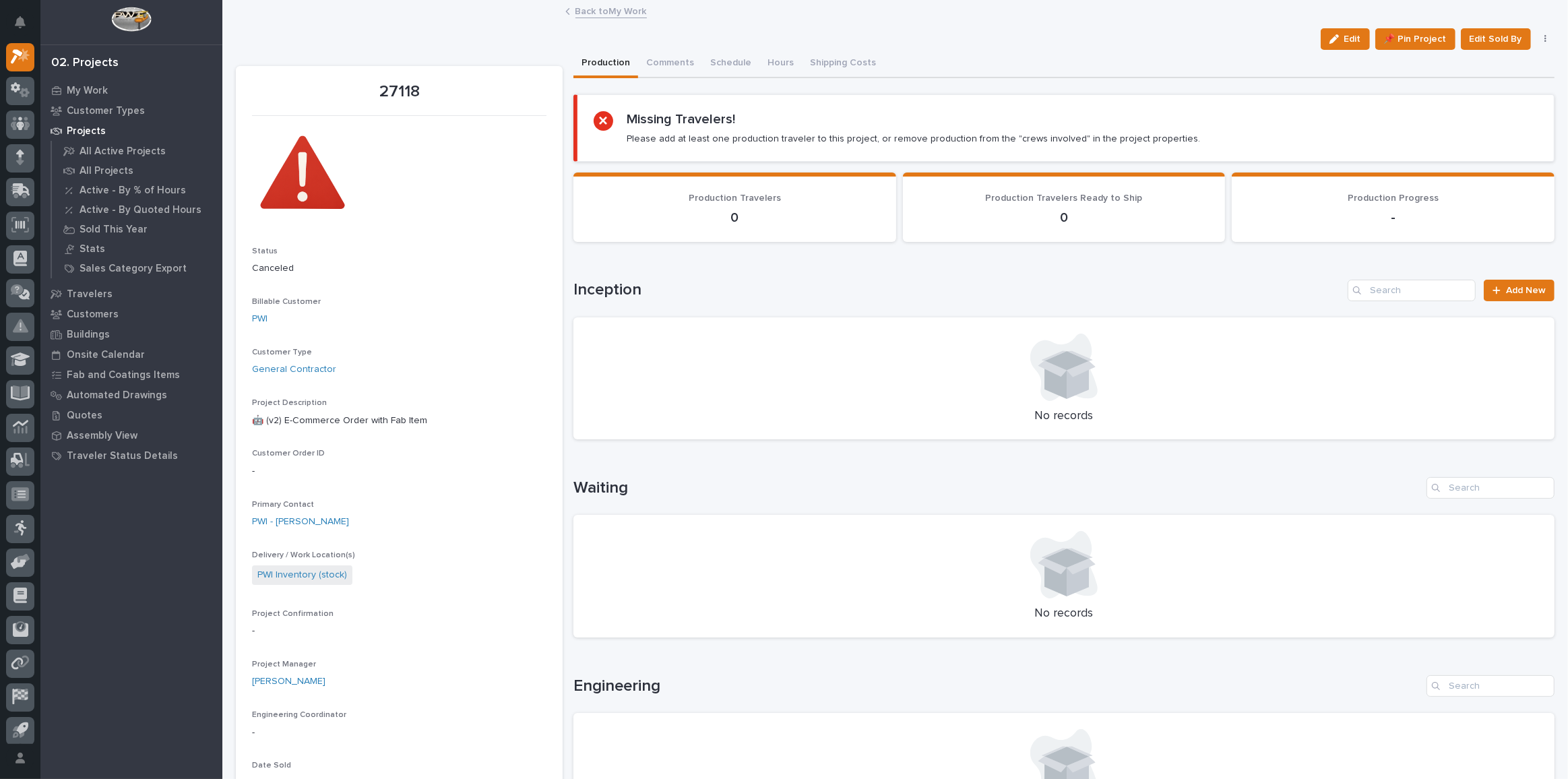
click at [623, 11] on link "Back to My Work" at bounding box center [611, 10] width 71 height 16
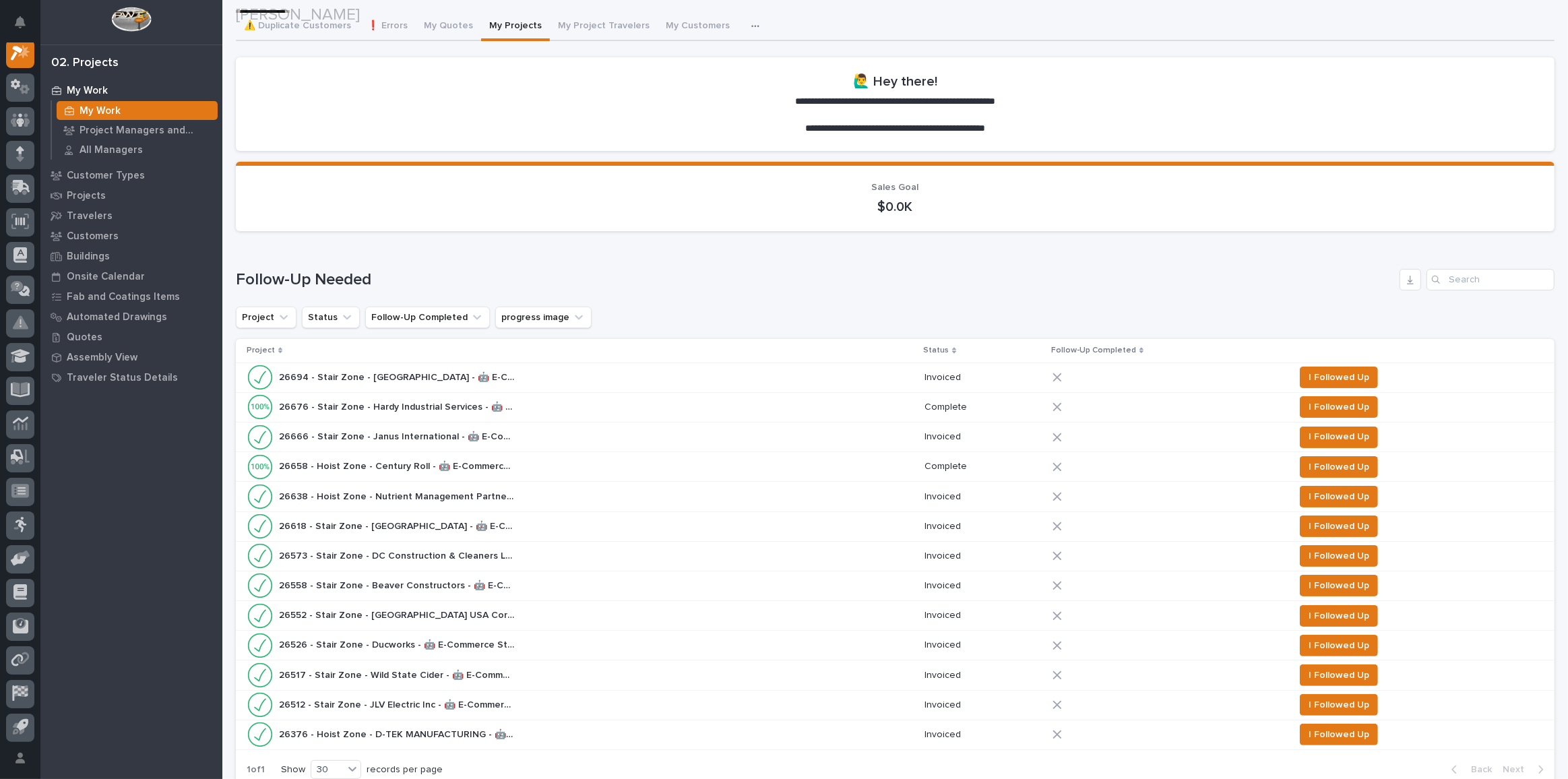
scroll to position [674, 0]
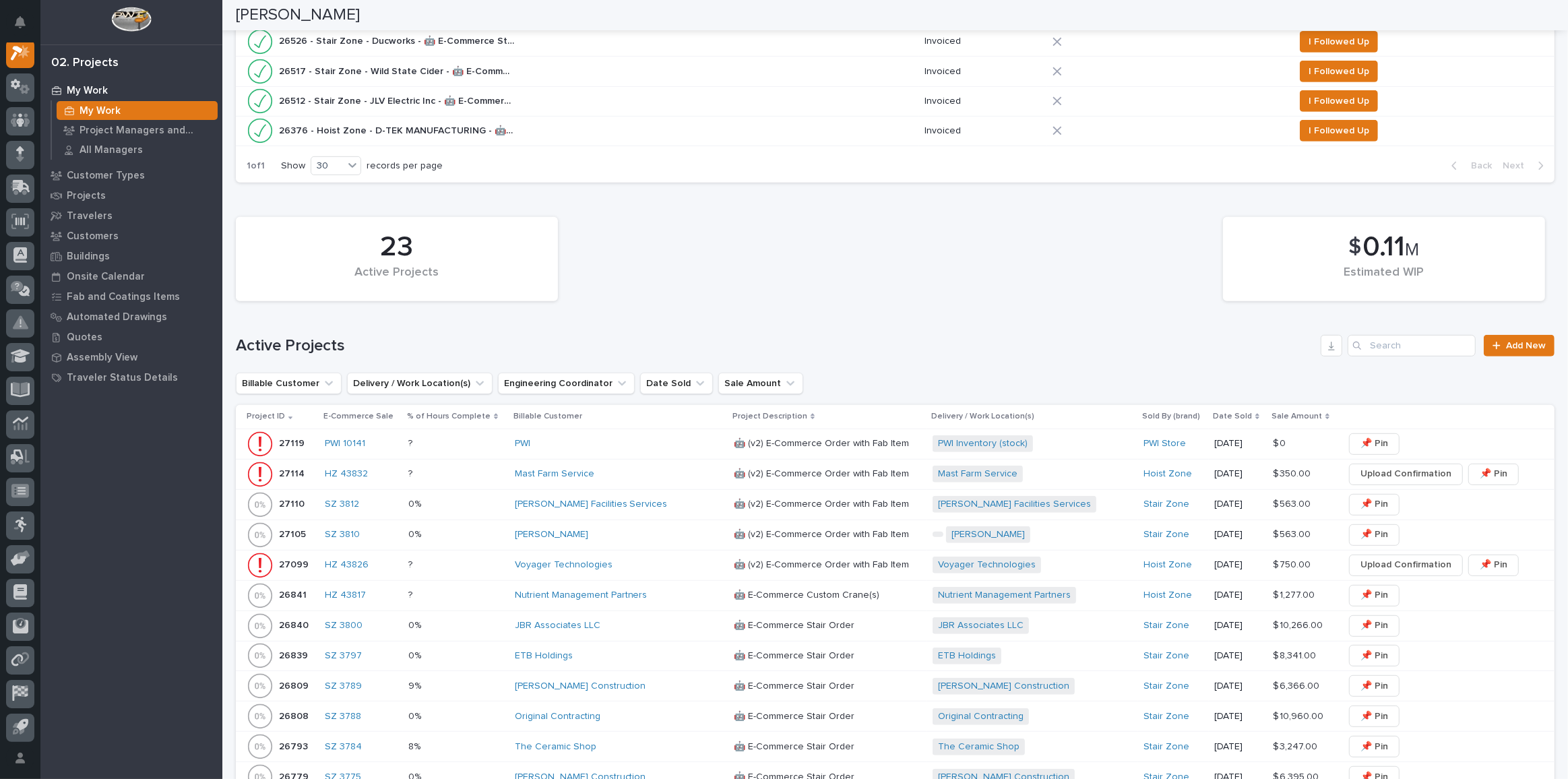
click at [605, 440] on div "PWI" at bounding box center [619, 444] width 209 height 12
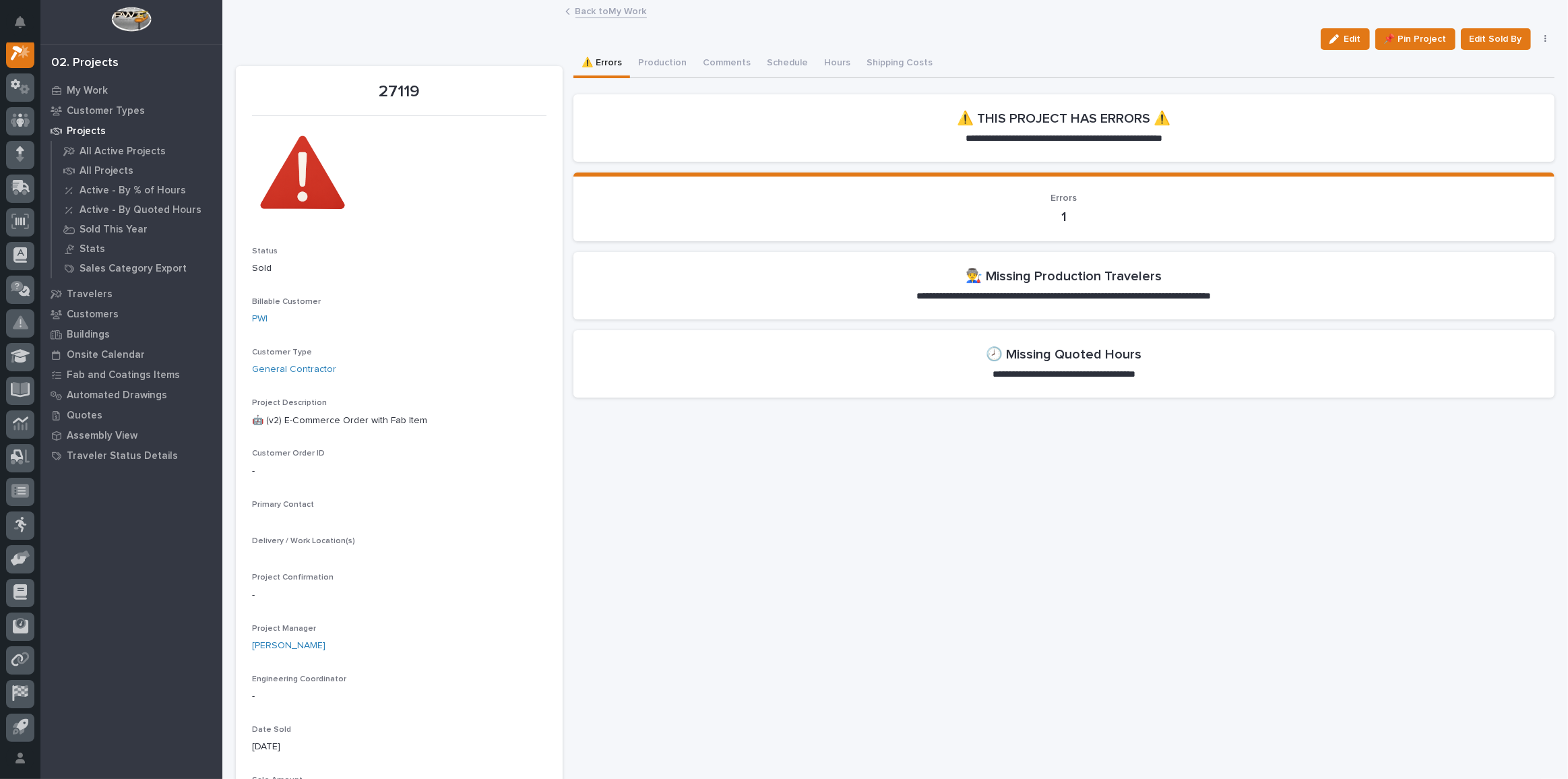
scroll to position [33, 0]
click at [1537, 36] on button "button" at bounding box center [1546, 39] width 19 height 9
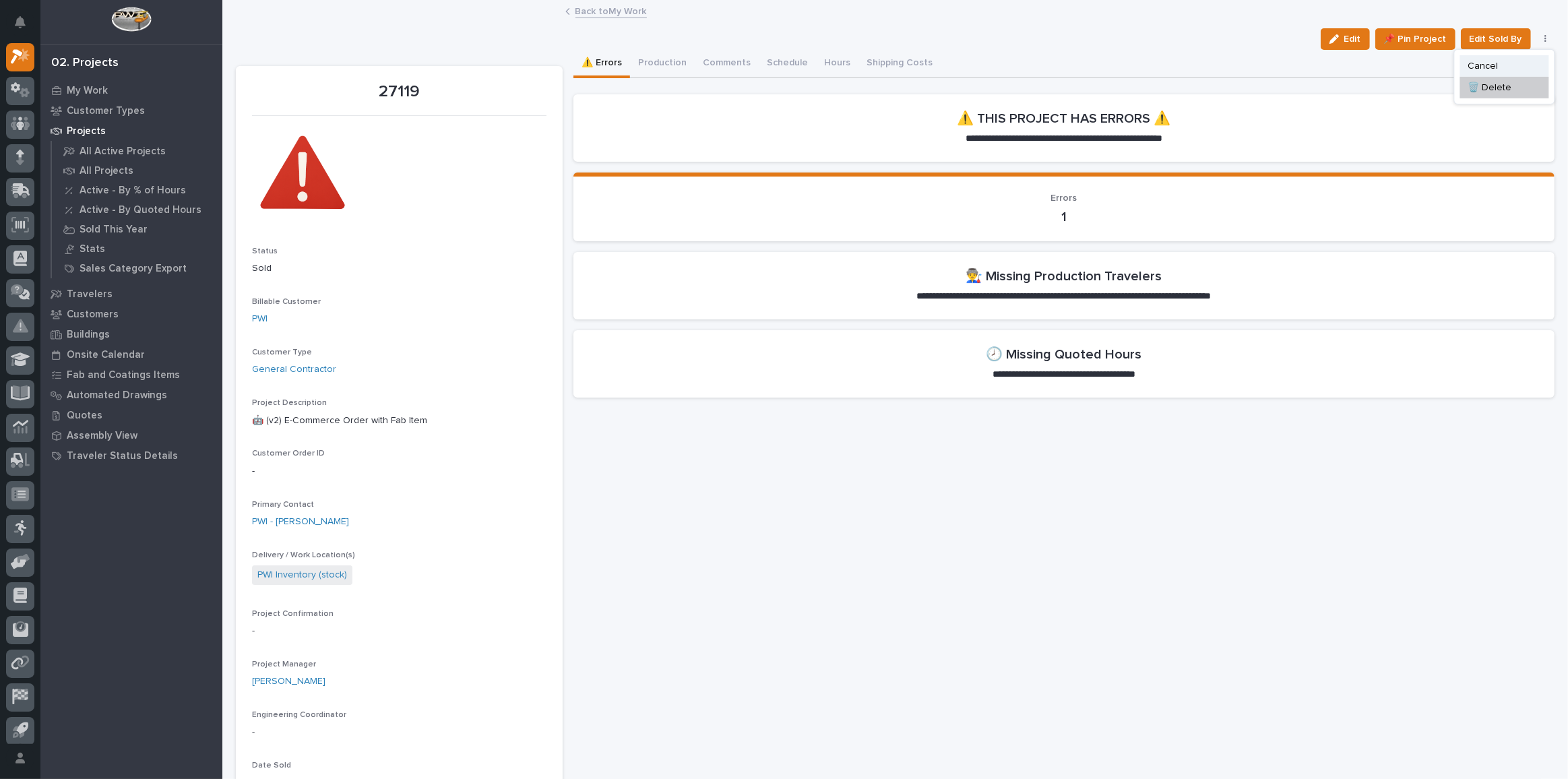
click at [1468, 66] on span "Cancel" at bounding box center [1483, 66] width 30 height 16
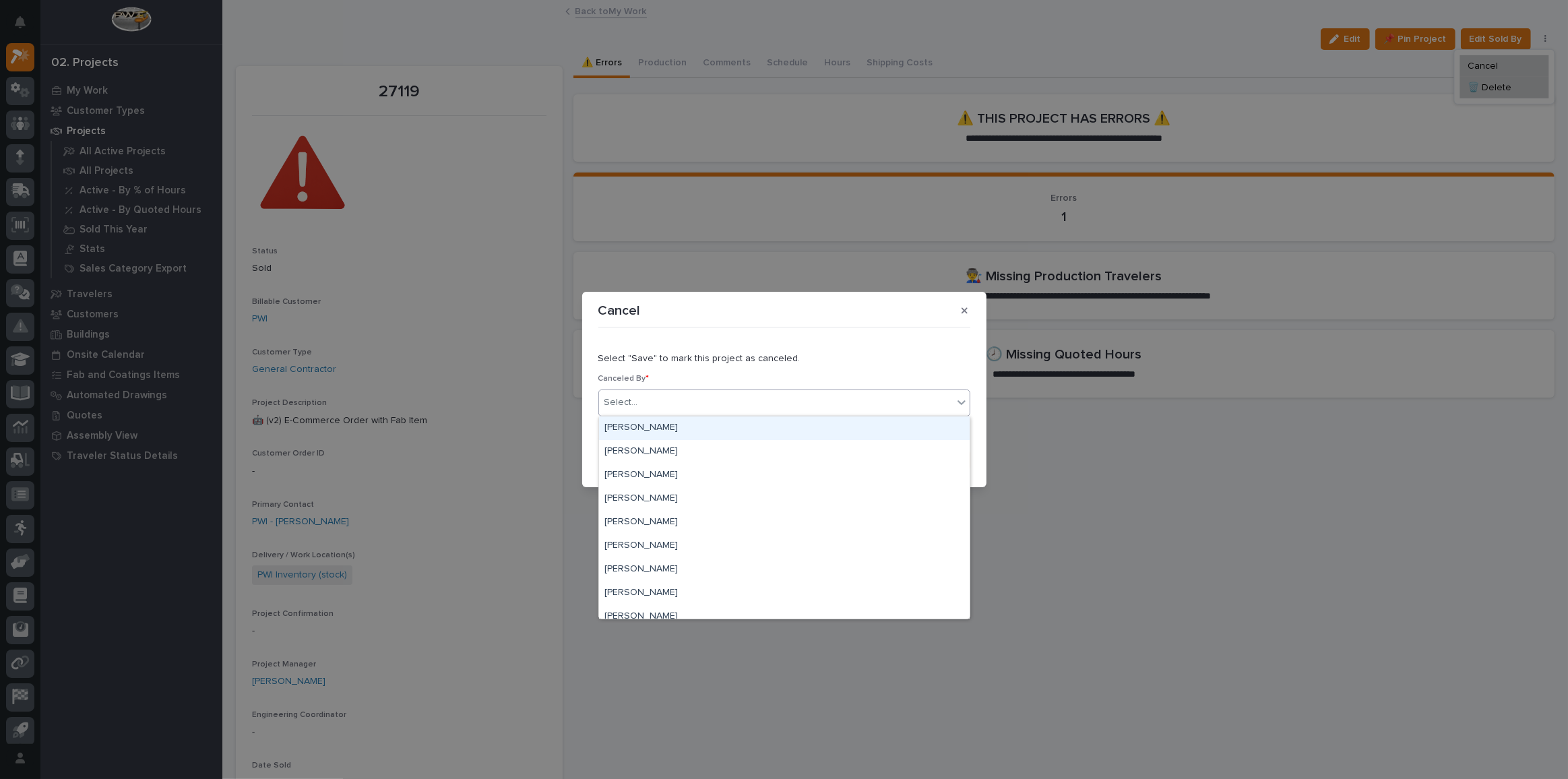
click at [732, 393] on div "Select..." at bounding box center [776, 402] width 354 height 22
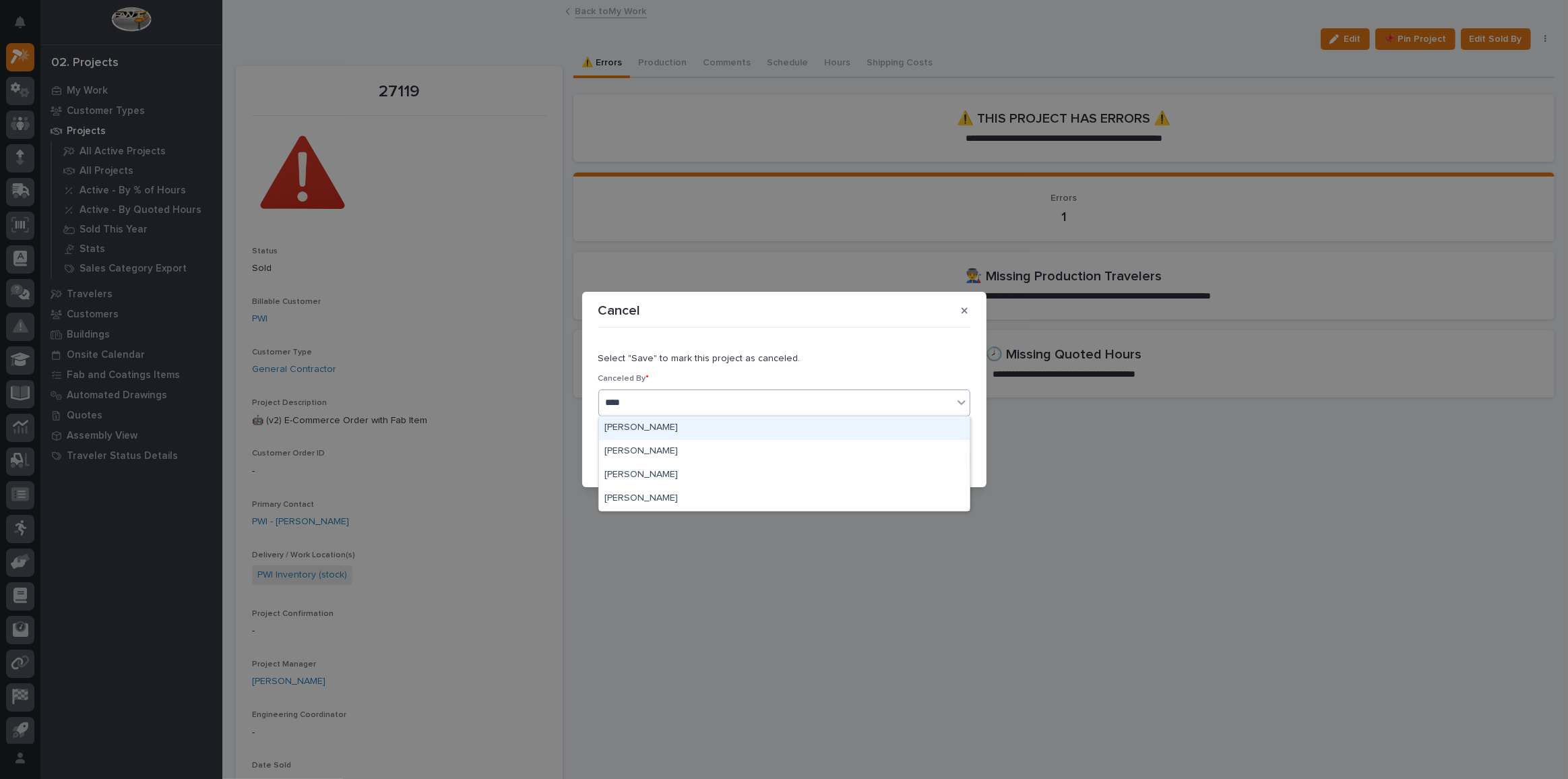
type input "*****"
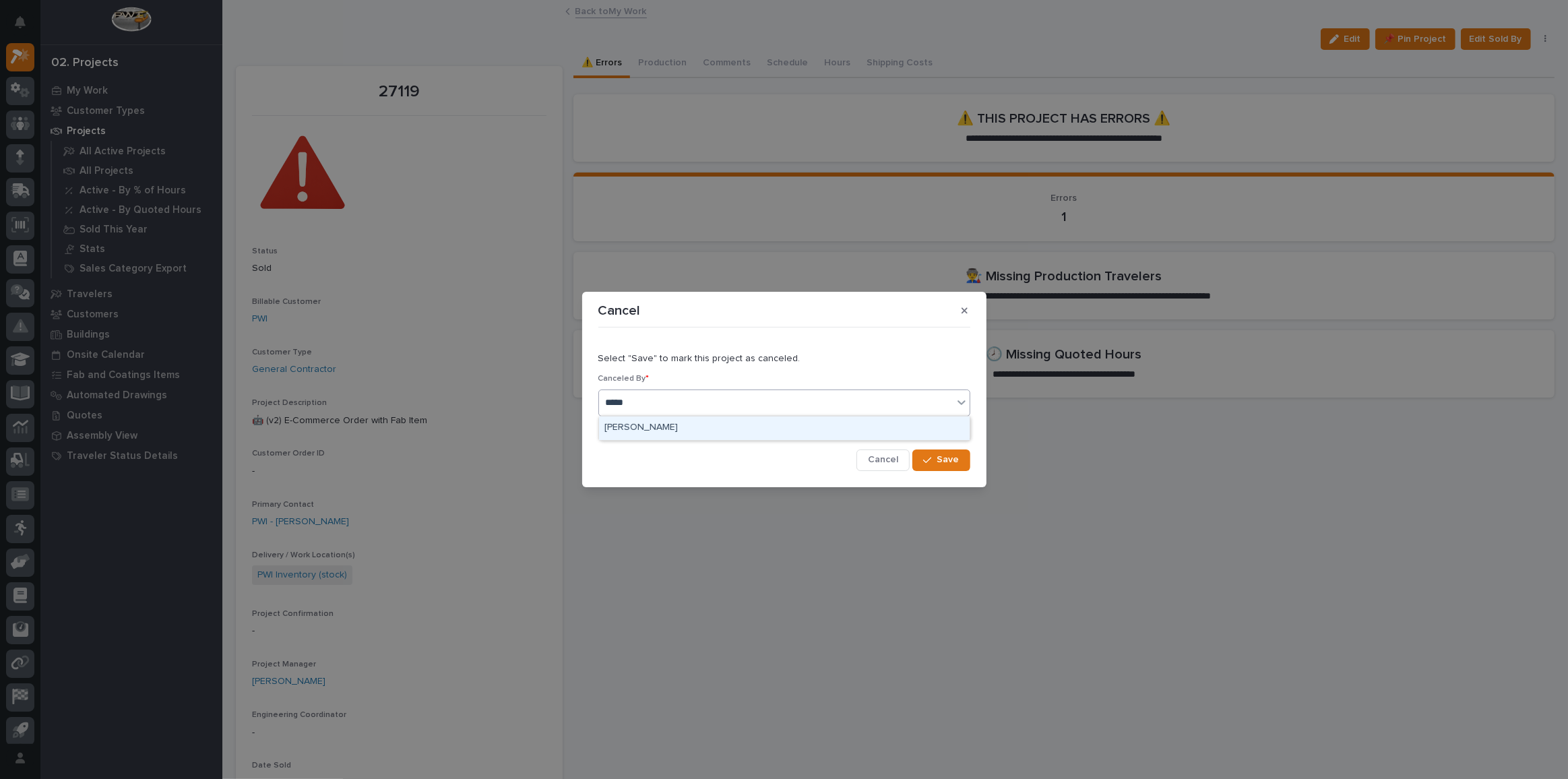
click at [679, 418] on div "[PERSON_NAME]" at bounding box center [784, 428] width 370 height 23
click at [941, 456] on span "Save" at bounding box center [948, 459] width 22 height 13
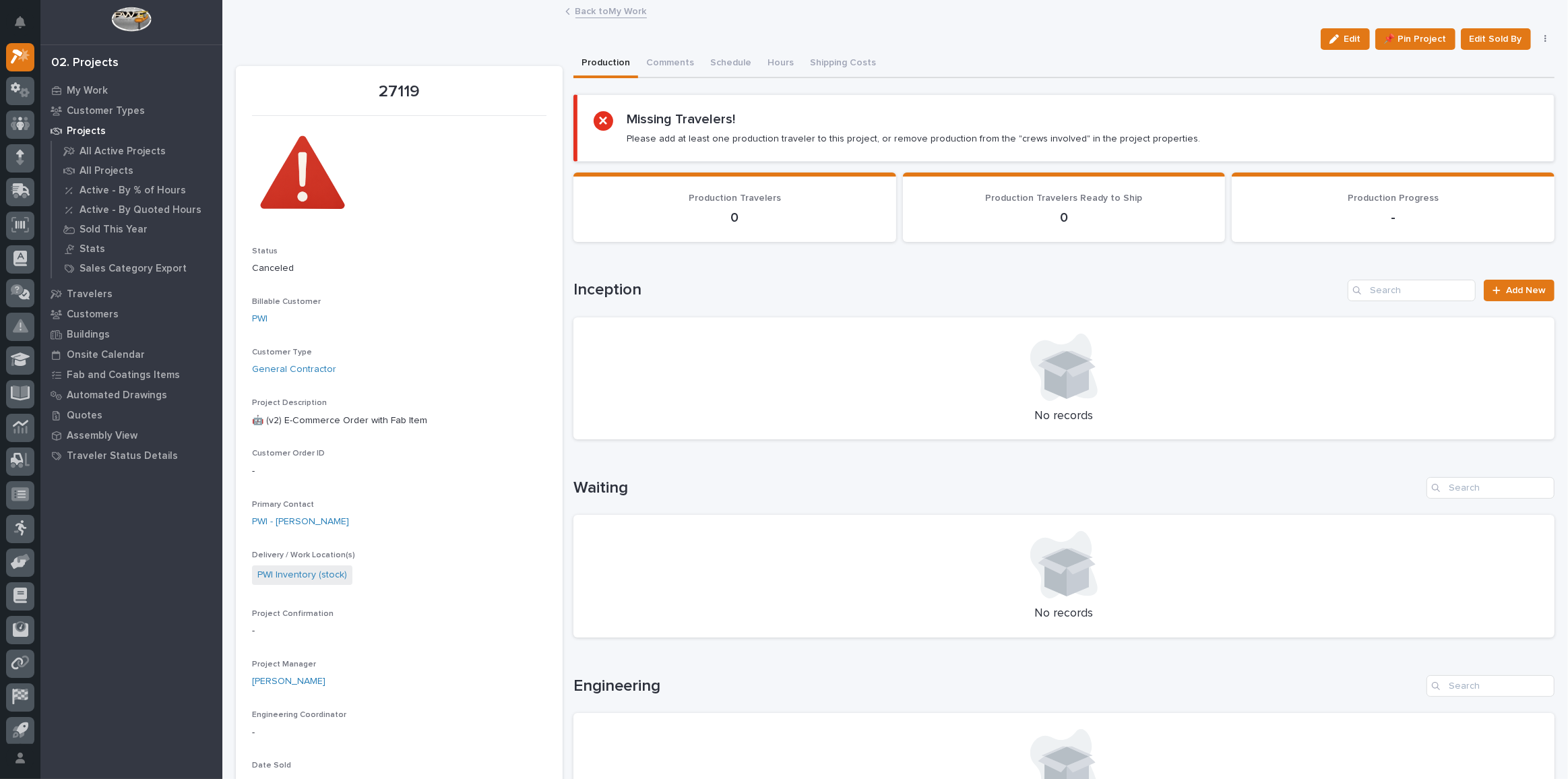
click at [1259, 542] on div at bounding box center [1064, 565] width 948 height 67
click at [606, 15] on link "Back to My Work" at bounding box center [611, 10] width 71 height 16
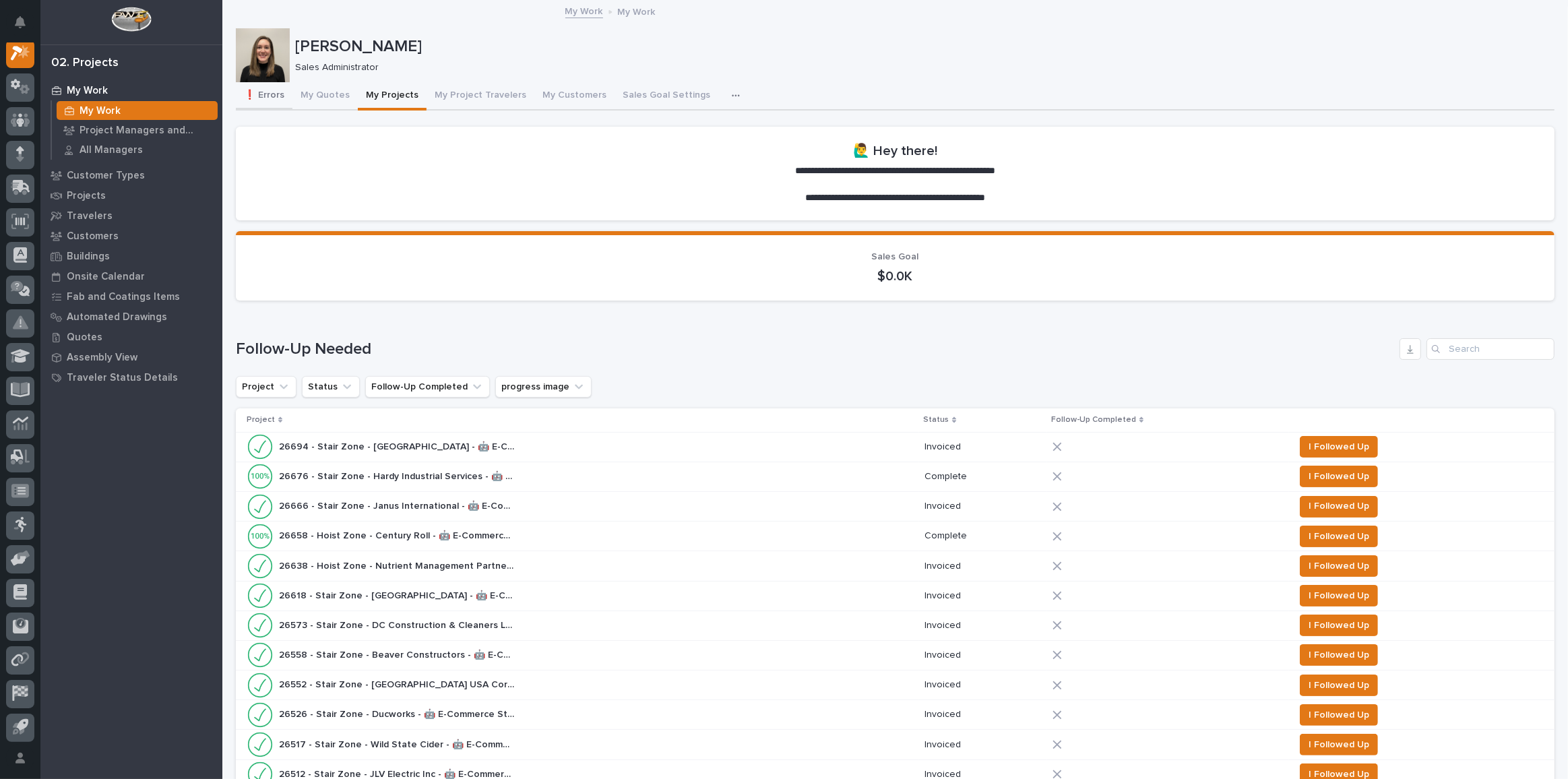
click at [252, 98] on button "❗ Errors" at bounding box center [264, 96] width 56 height 28
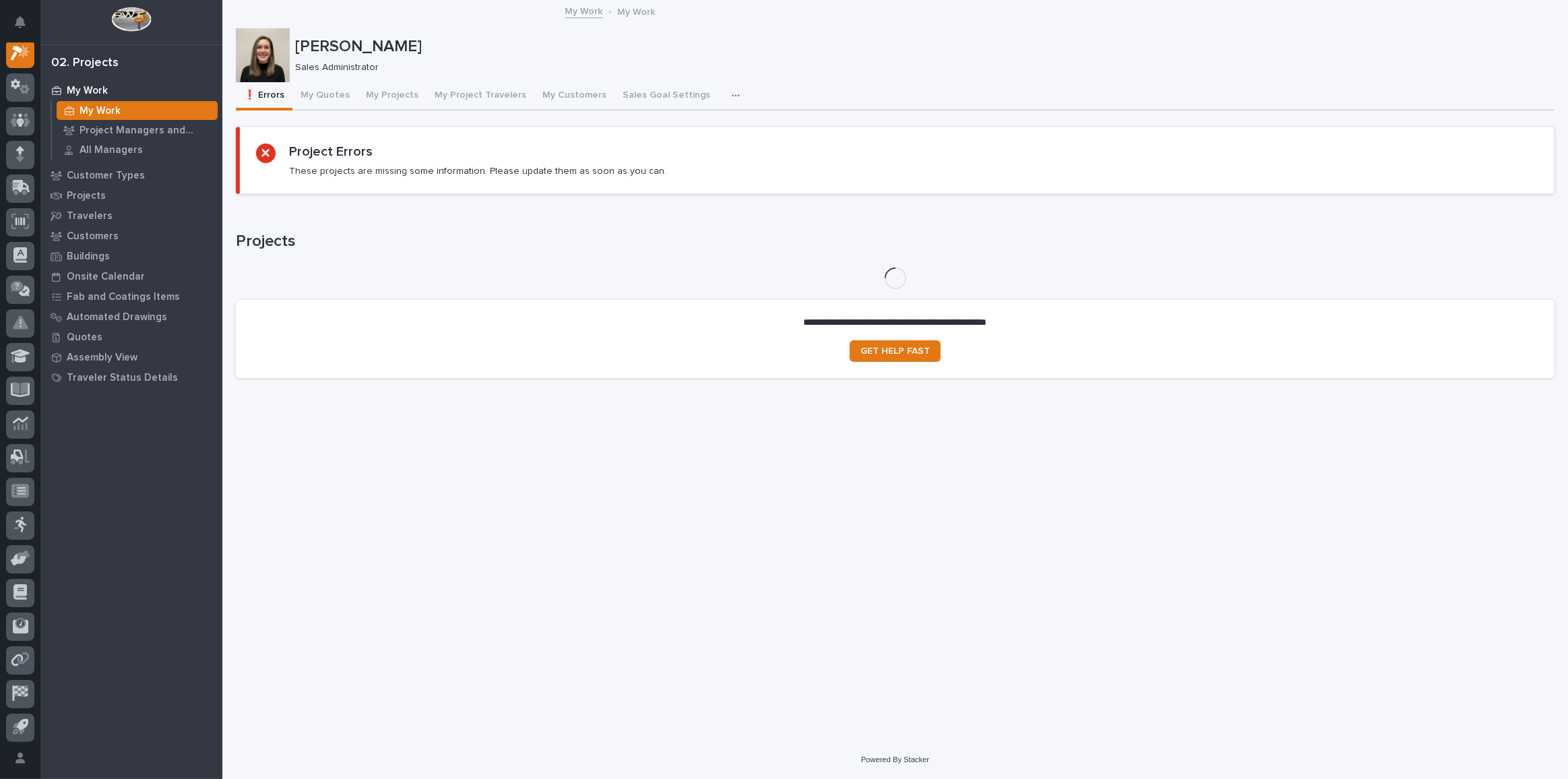
scroll to position [33, 0]
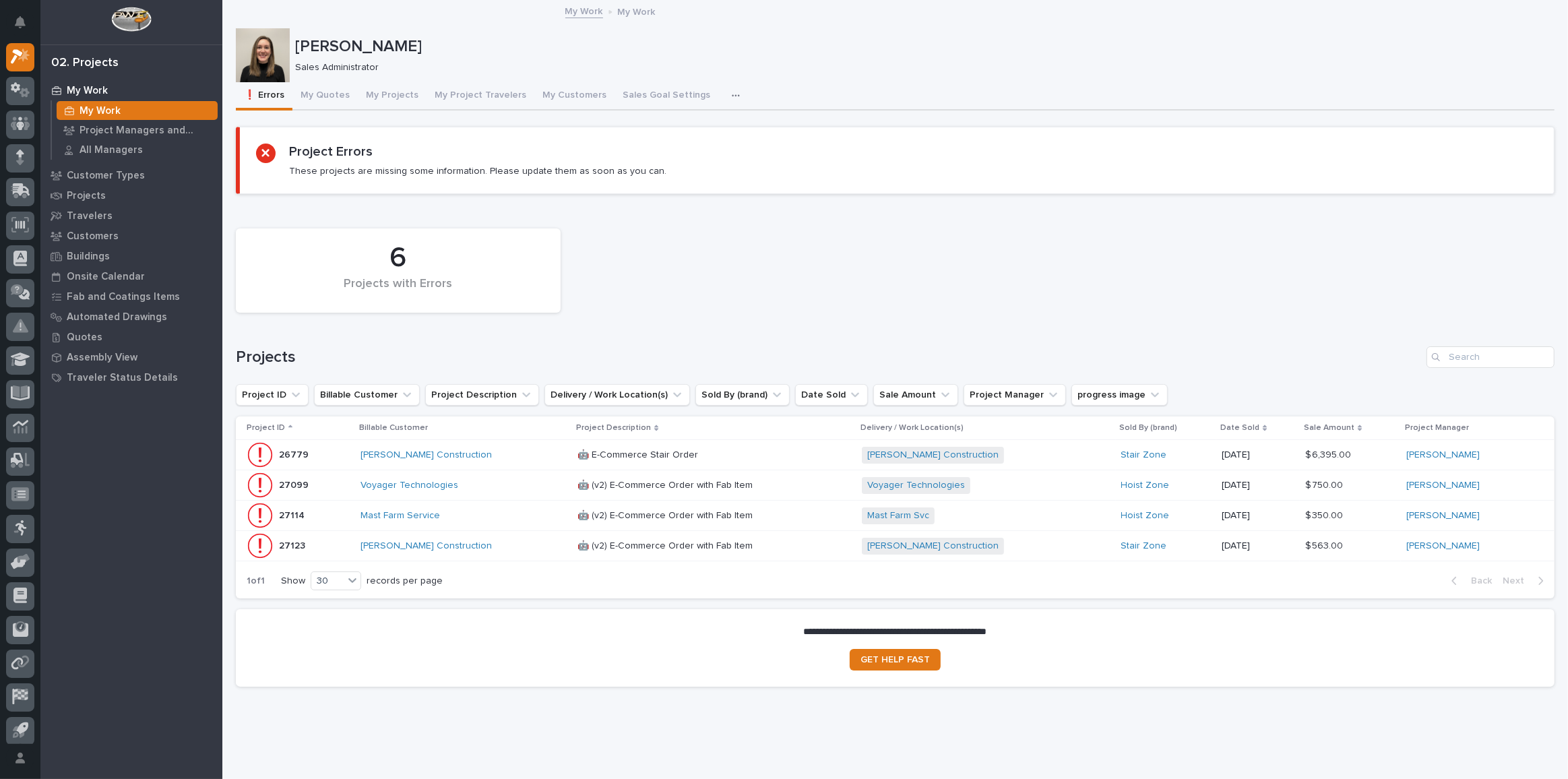
click at [496, 488] on div "Voyager Technologies" at bounding box center [463, 485] width 206 height 12
click at [464, 449] on div "[PERSON_NAME] Construction" at bounding box center [463, 455] width 206 height 12
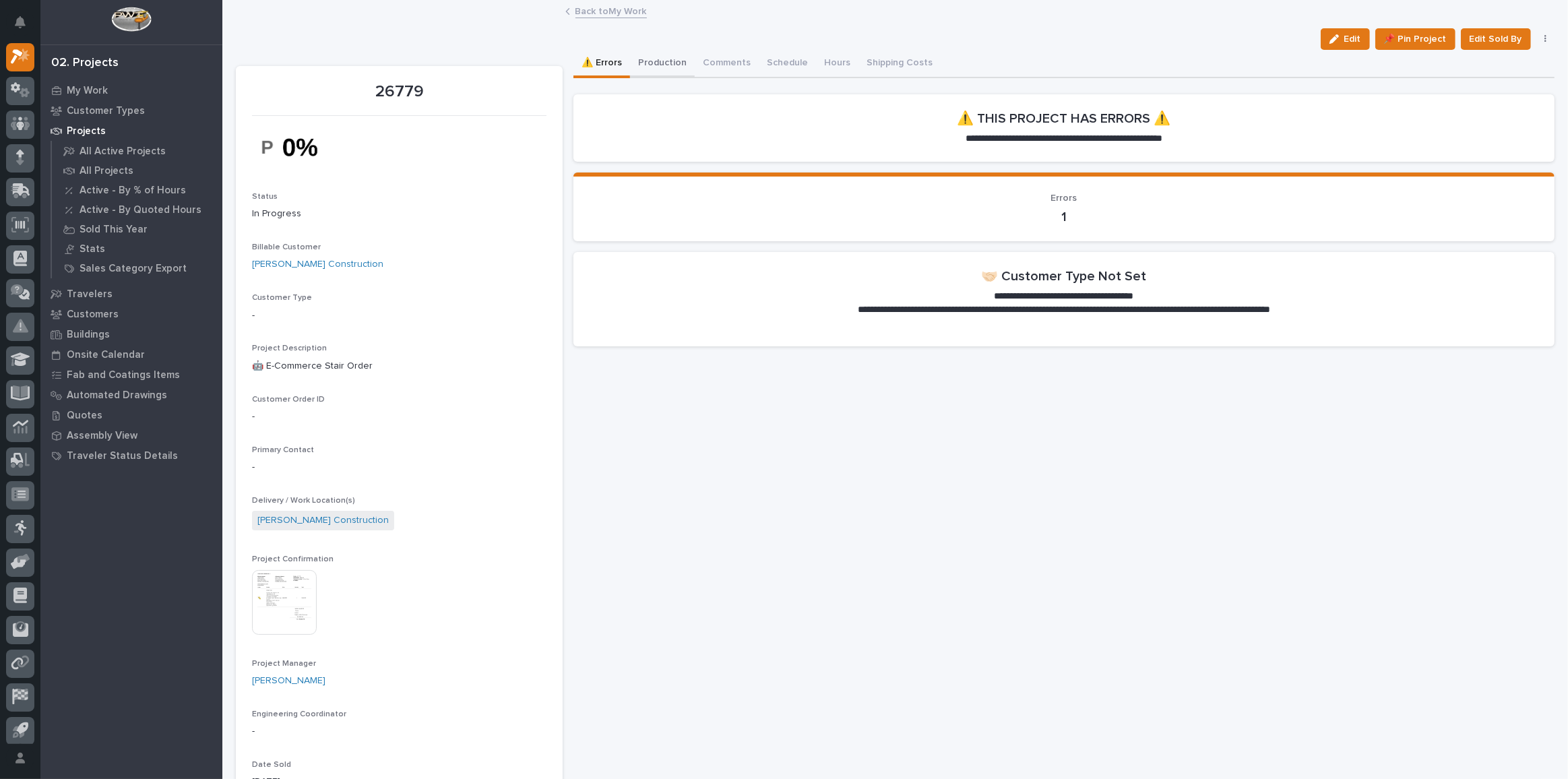
click at [659, 59] on button "Production" at bounding box center [662, 64] width 65 height 28
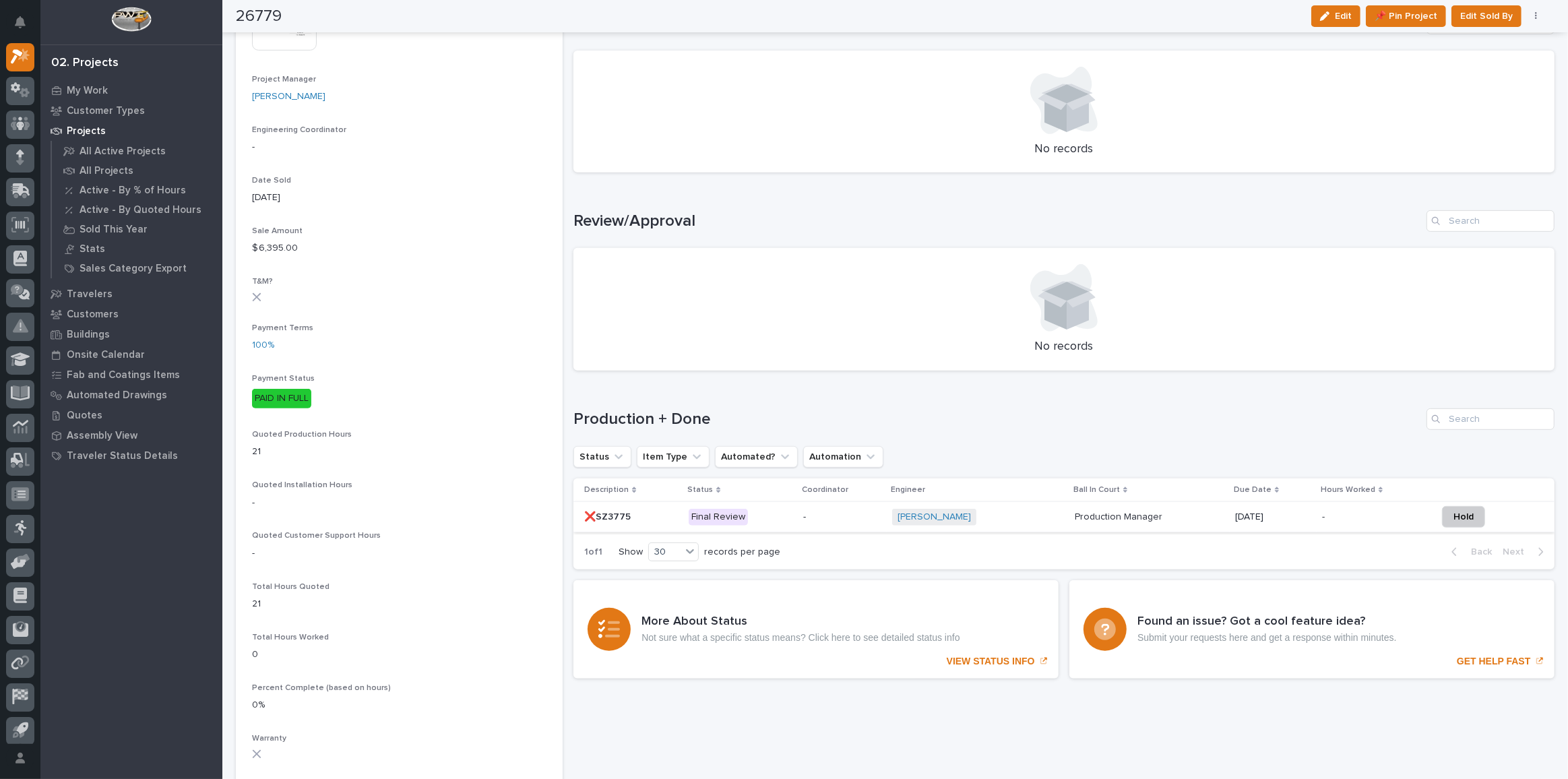
scroll to position [796, 0]
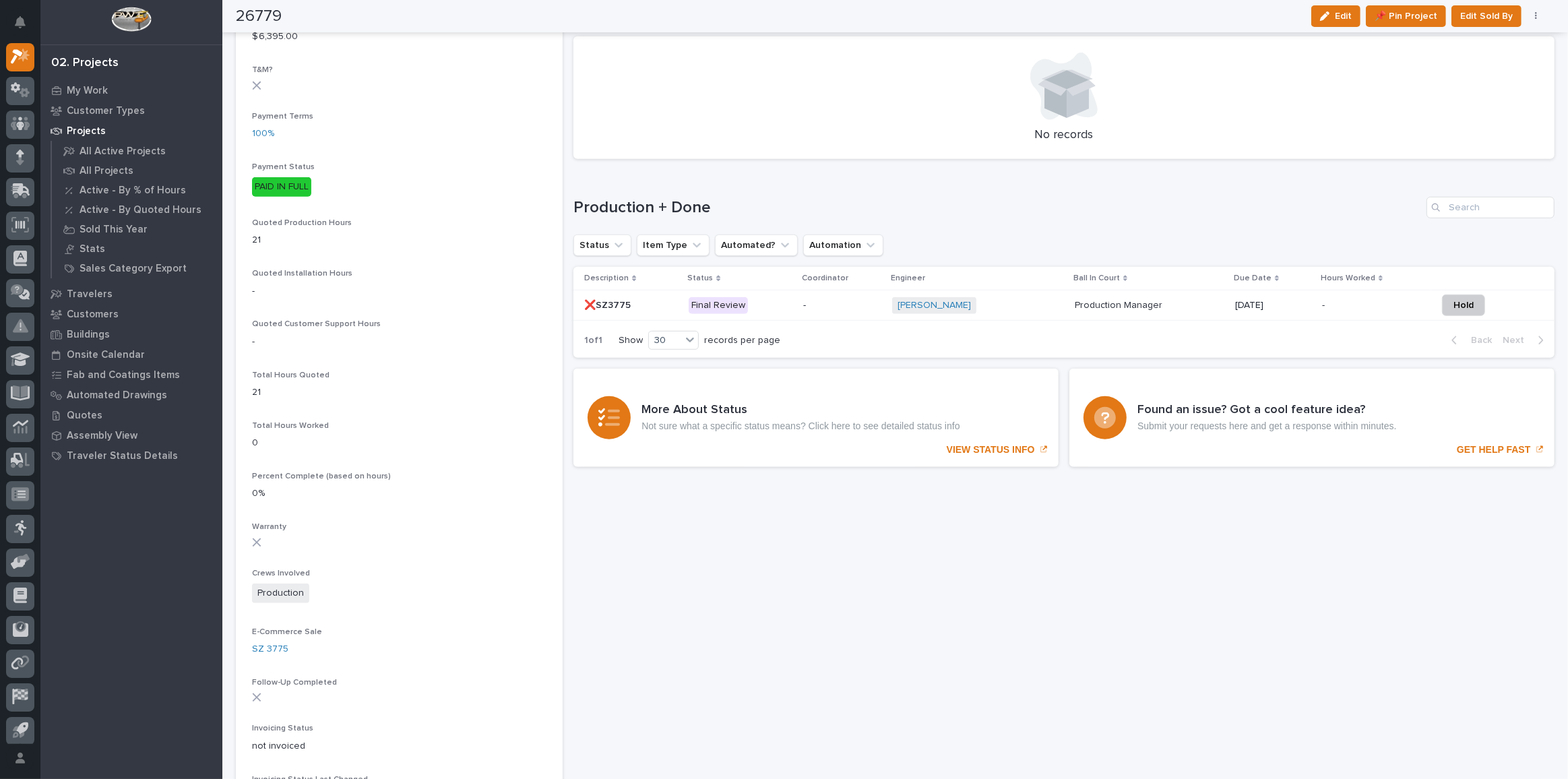
click at [853, 302] on p "-" at bounding box center [842, 306] width 78 height 12
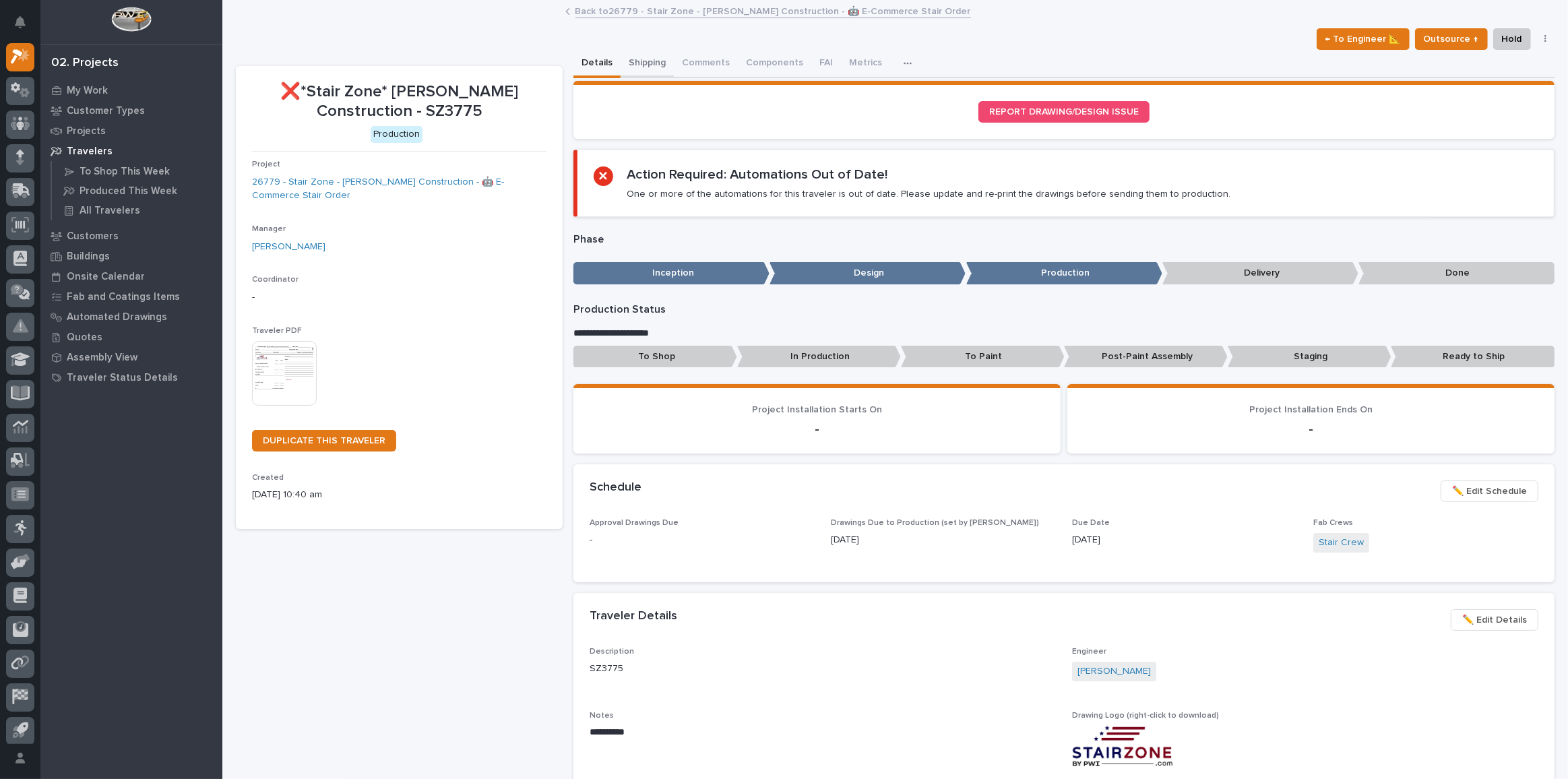
click at [634, 61] on button "Shipping" at bounding box center [647, 64] width 53 height 28
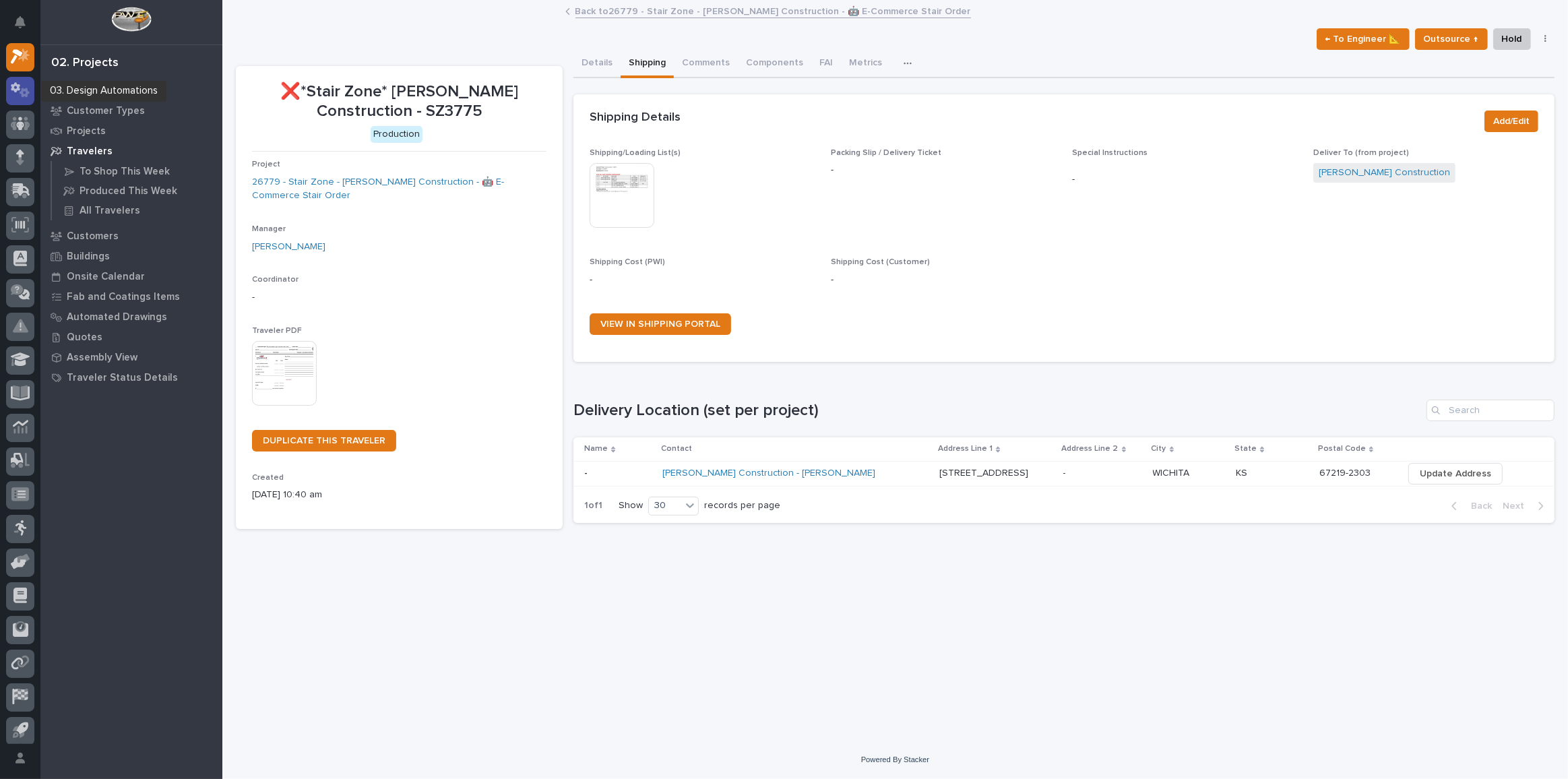
click at [24, 95] on icon at bounding box center [24, 93] width 10 height 9
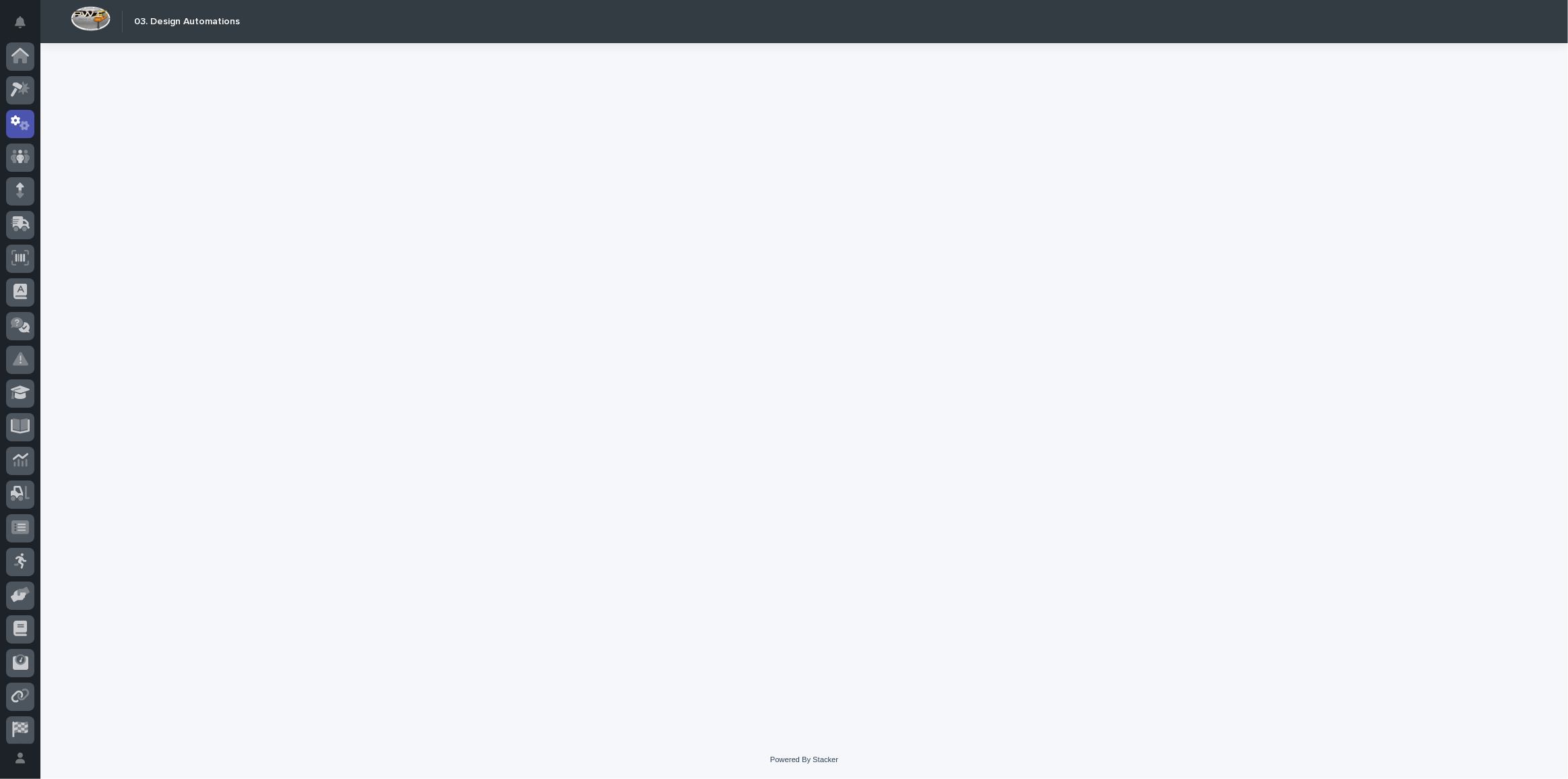
scroll to position [40, 0]
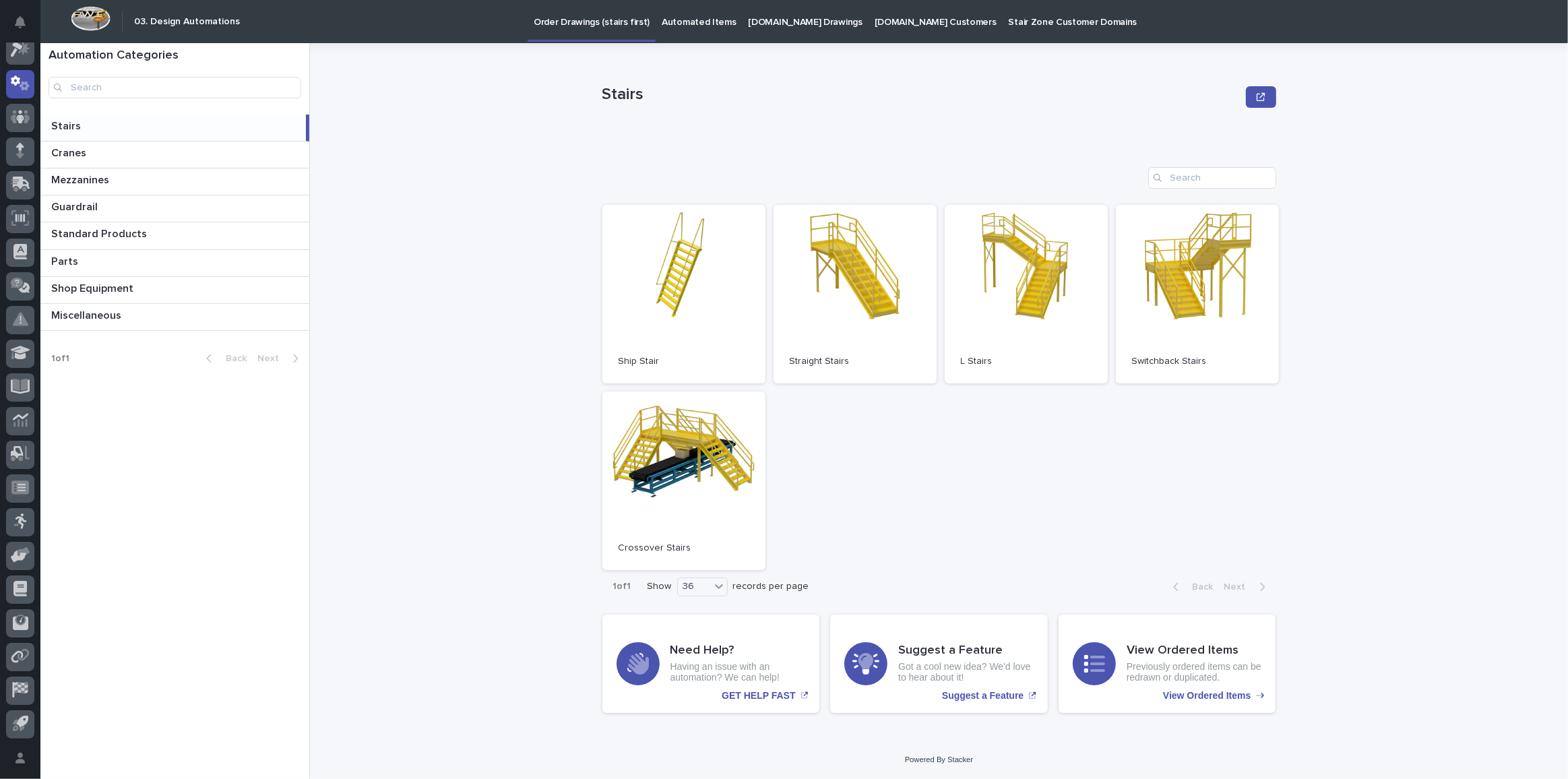
click at [755, 9] on p "[DOMAIN_NAME] Drawings" at bounding box center [805, 14] width 114 height 28
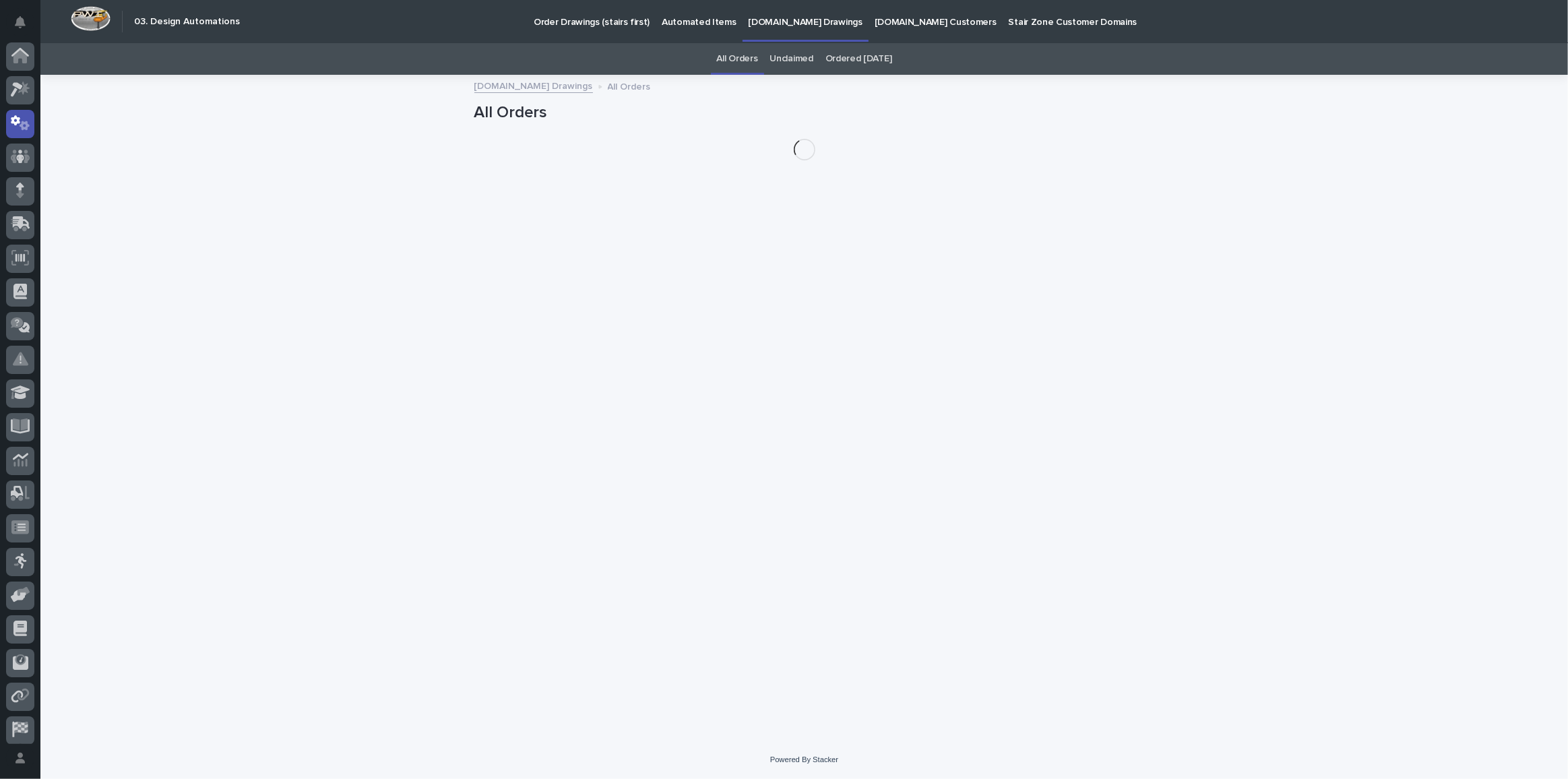
scroll to position [40, 0]
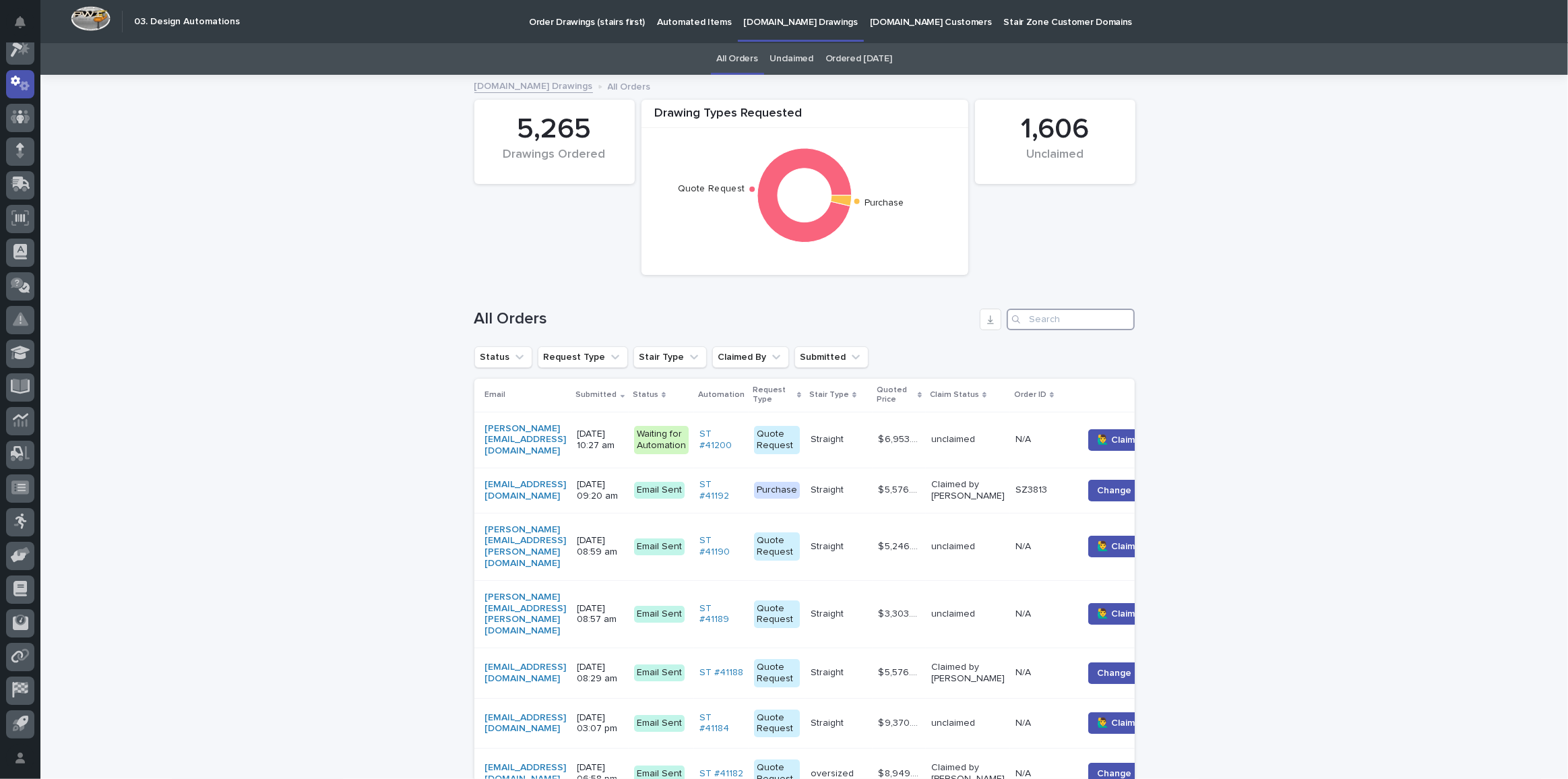
click at [1053, 316] on input "Search" at bounding box center [1071, 320] width 128 height 22
paste input "[EMAIL_ADDRESS][DOMAIN_NAME]"
type input "[EMAIL_ADDRESS][DOMAIN_NAME]"
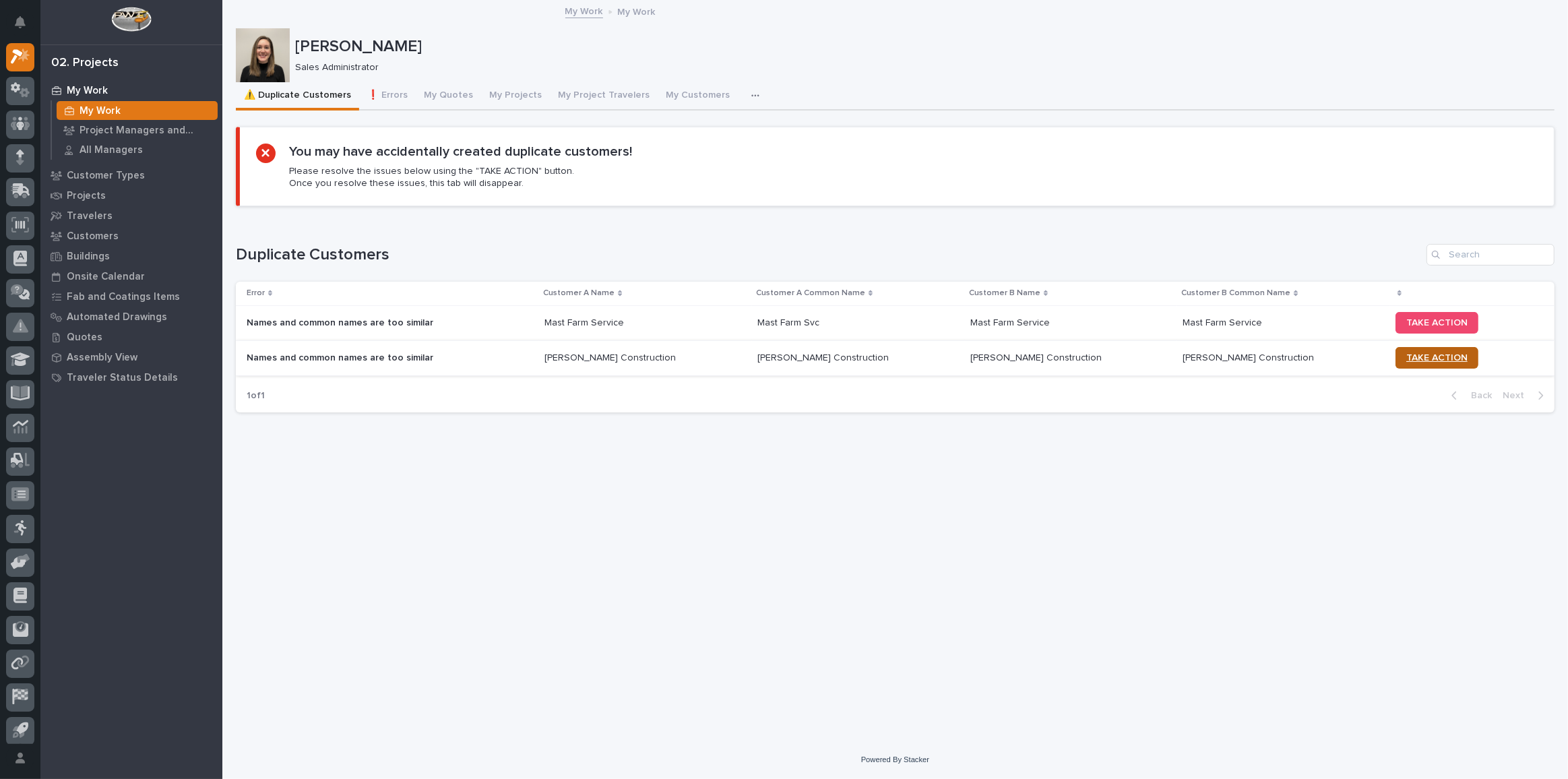
click at [1413, 354] on span "TAKE ACTION" at bounding box center [1437, 358] width 61 height 9
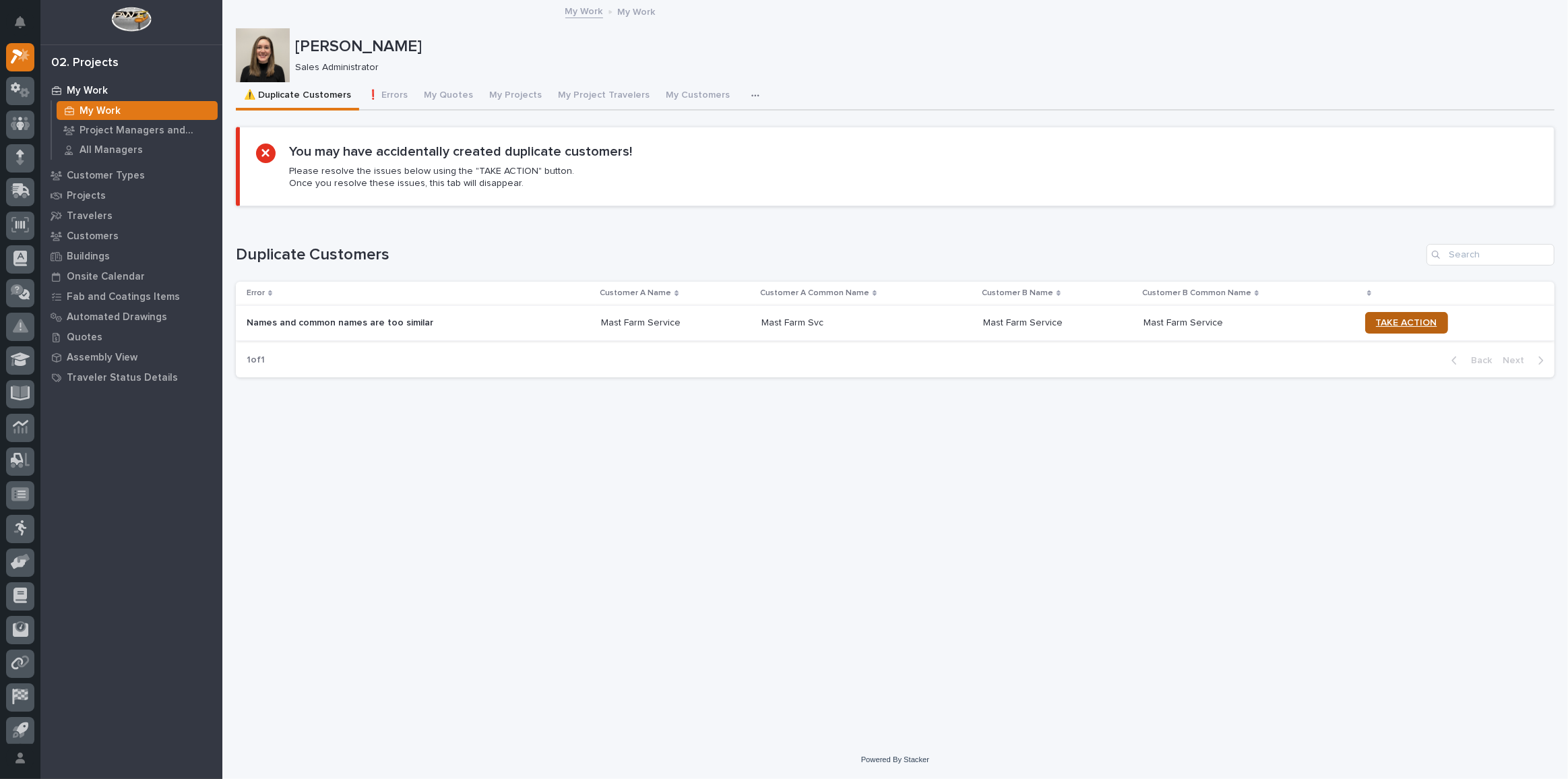
click at [1408, 320] on span "TAKE ACTION" at bounding box center [1406, 323] width 61 height 9
